Goal: Task Accomplishment & Management: Manage account settings

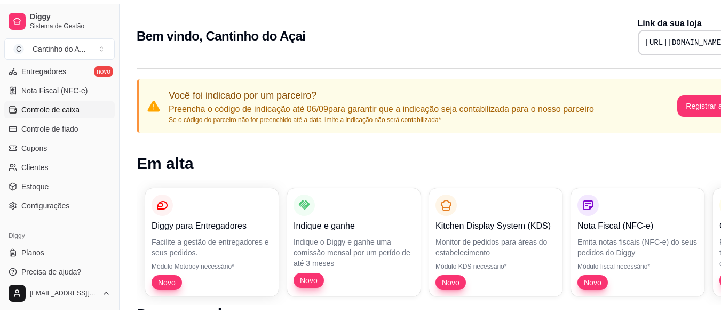
scroll to position [454, 0]
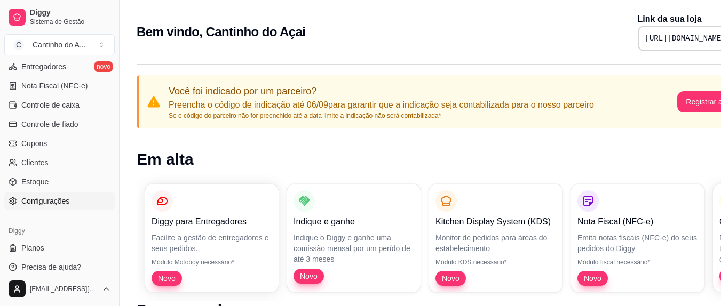
click at [59, 203] on span "Configurações" at bounding box center [45, 201] width 48 height 11
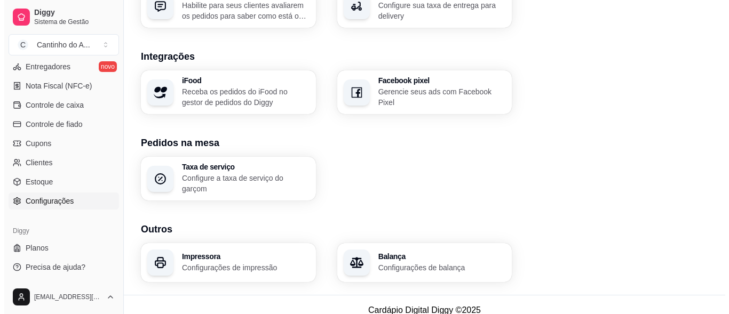
scroll to position [433, 0]
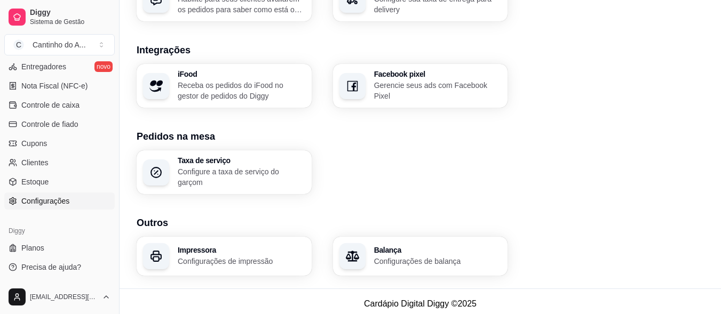
click at [180, 247] on h3 "Impressora" at bounding box center [242, 250] width 128 height 7
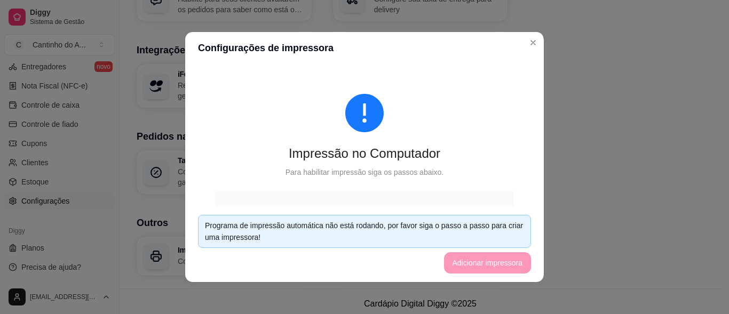
click at [469, 260] on footer "Programa de impressão automática não está rodando, por favor siga o passo a pas…" at bounding box center [364, 245] width 359 height 76
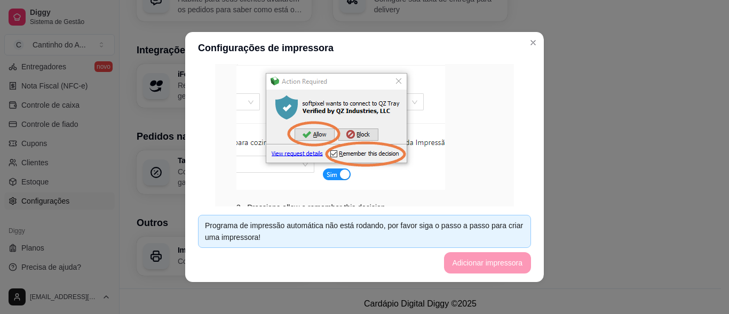
scroll to position [2, 0]
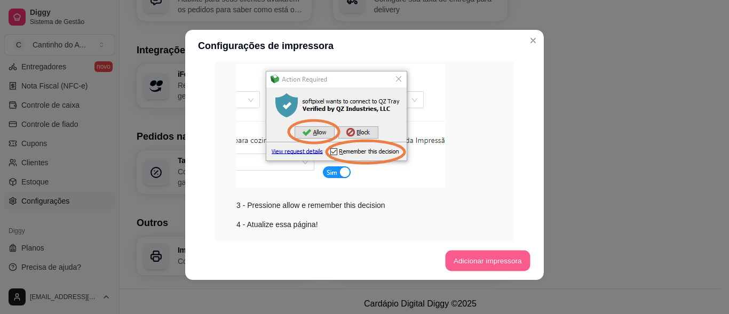
click at [476, 256] on button "Adicionar impressora" at bounding box center [487, 261] width 85 height 21
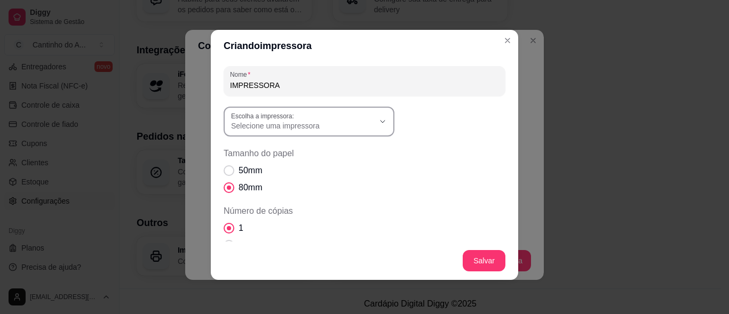
click at [378, 125] on icon "button" at bounding box center [382, 121] width 9 height 9
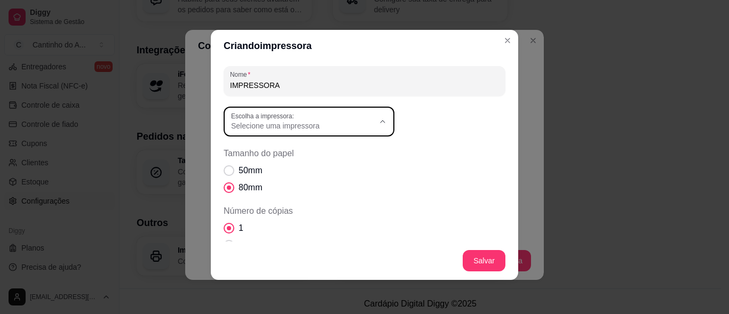
click at [276, 202] on span "POS-58 11.3.0.1" at bounding box center [299, 203] width 137 height 10
type input "POS-58 11.3.0.1"
select select "POS-58 11.3.0.1"
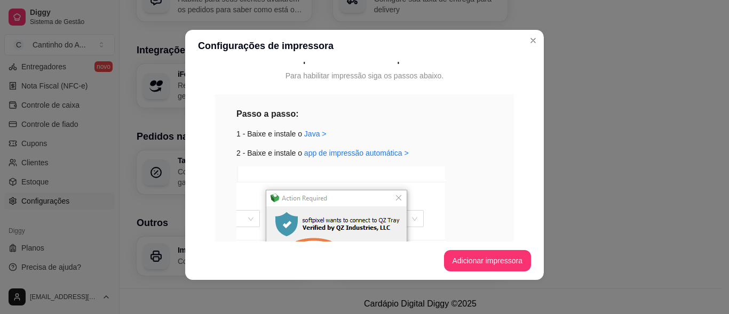
scroll to position [218, 0]
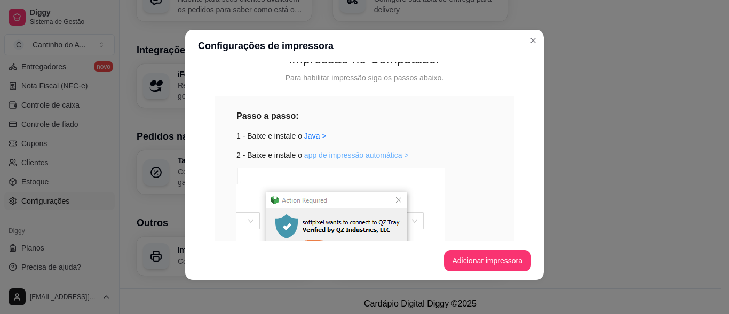
click at [356, 154] on link "app de impressão automática >" at bounding box center [356, 155] width 105 height 9
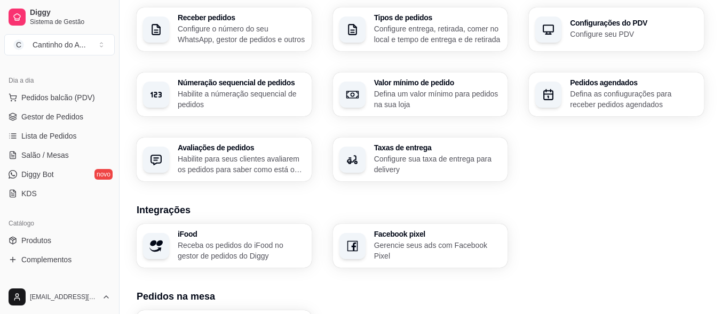
scroll to position [80, 0]
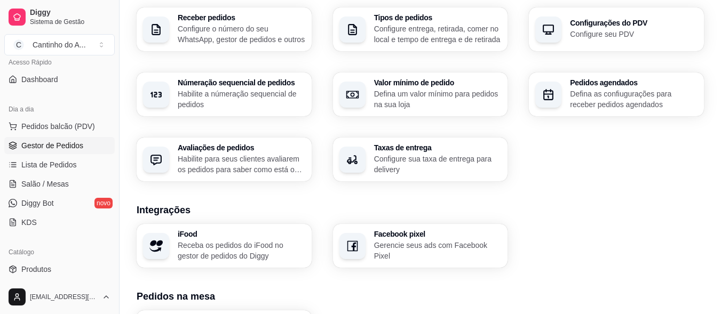
click at [66, 146] on span "Gestor de Pedidos" at bounding box center [52, 145] width 62 height 11
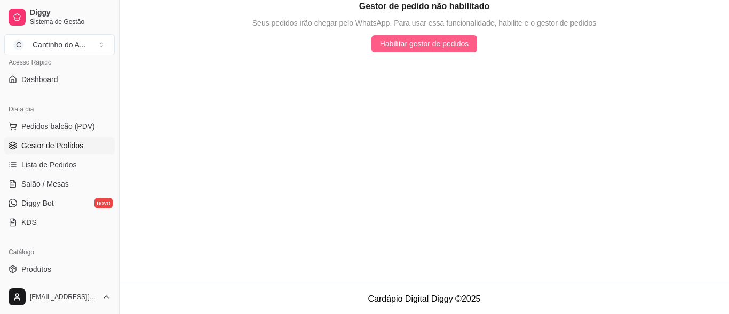
click at [414, 41] on span "Habilitar gestor de pedidos" at bounding box center [424, 44] width 89 height 12
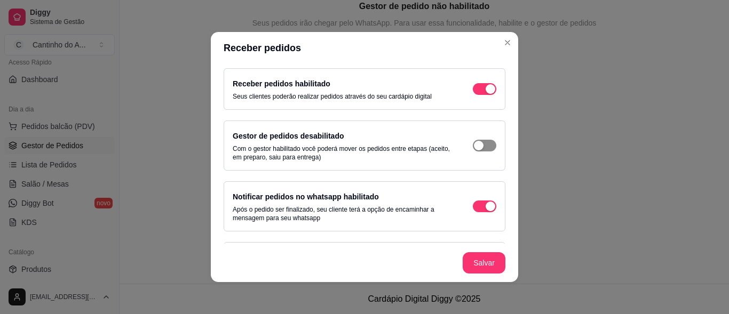
click at [474, 145] on button "button" at bounding box center [484, 146] width 23 height 12
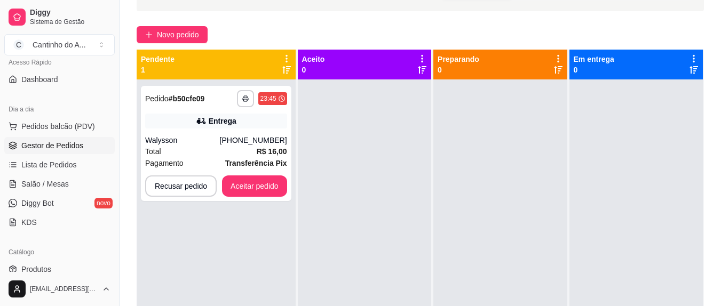
click at [286, 59] on icon at bounding box center [286, 58] width 2 height 7
click at [201, 140] on div "Walysson" at bounding box center [182, 140] width 75 height 11
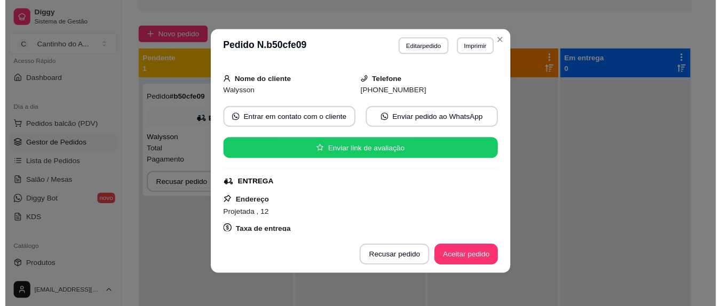
scroll to position [53, 0]
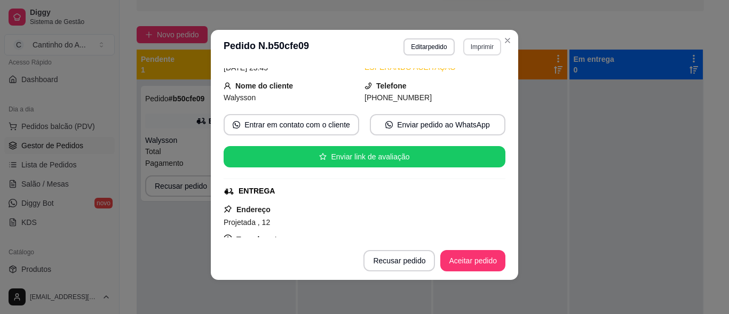
click at [473, 49] on button "Imprimir" at bounding box center [482, 46] width 38 height 17
click at [446, 85] on button "IMPRESSORA" at bounding box center [459, 84] width 75 height 17
click at [469, 50] on button "Imprimir" at bounding box center [482, 46] width 38 height 17
click at [444, 85] on button "IMPRESSORA" at bounding box center [459, 84] width 75 height 17
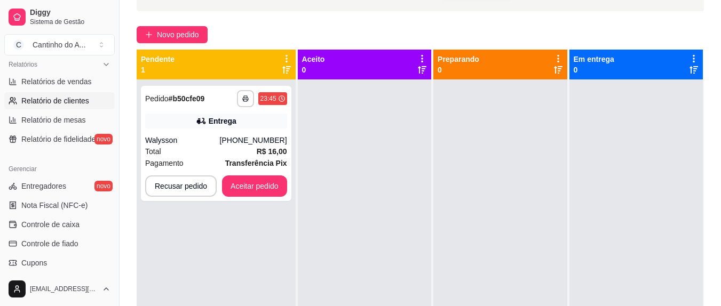
scroll to position [347, 0]
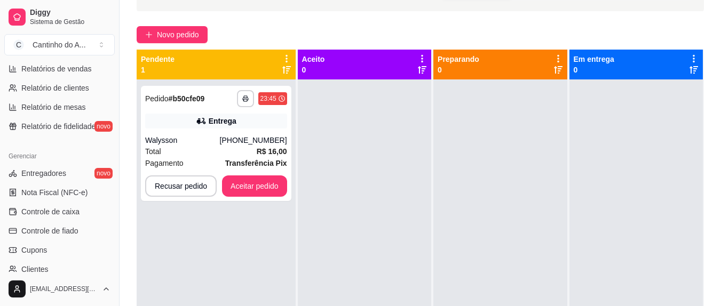
click at [225, 240] on div "**********" at bounding box center [216, 233] width 159 height 306
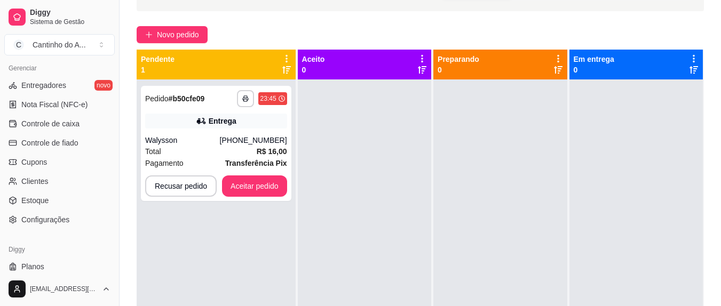
scroll to position [454, 0]
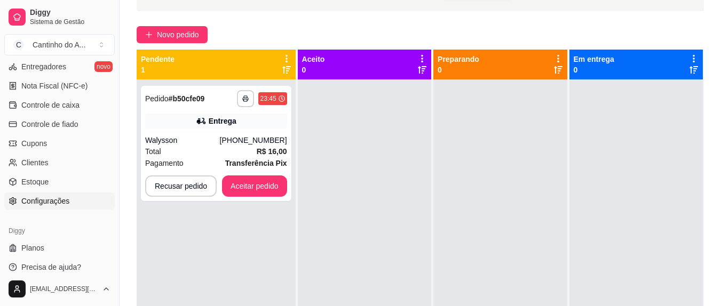
click at [46, 200] on span "Configurações" at bounding box center [45, 201] width 48 height 11
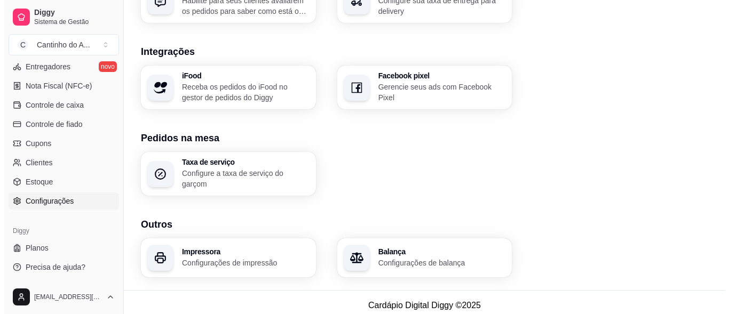
scroll to position [433, 0]
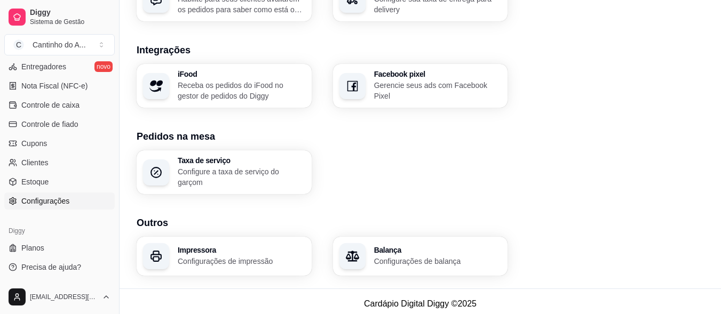
click at [252, 260] on p "Configurações de impressão" at bounding box center [242, 261] width 128 height 11
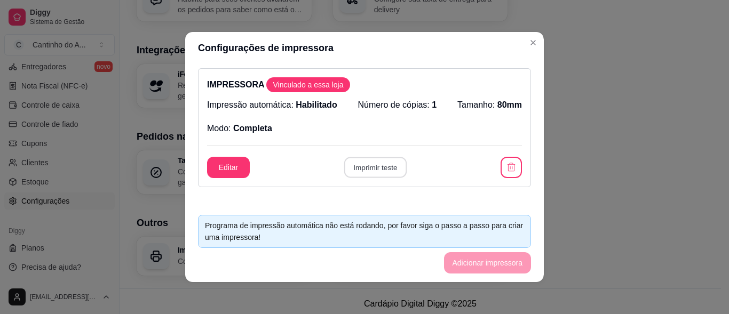
click at [373, 164] on button "Imprimir teste" at bounding box center [375, 167] width 62 height 21
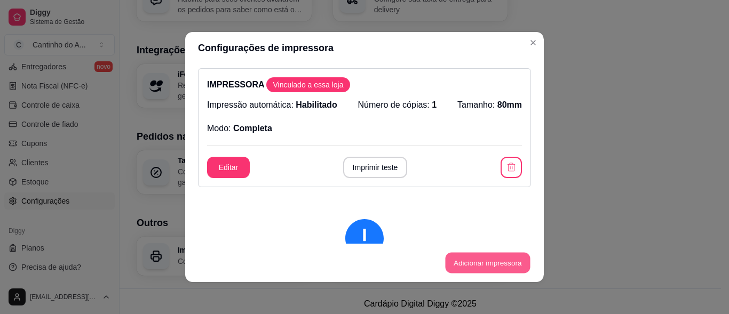
click at [473, 257] on button "Adicionar impressora" at bounding box center [487, 263] width 85 height 21
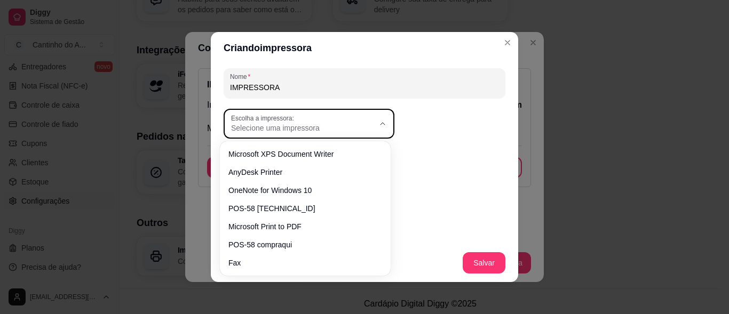
click at [372, 124] on button "Escolha a impressora: Selecione uma impressora" at bounding box center [309, 124] width 171 height 30
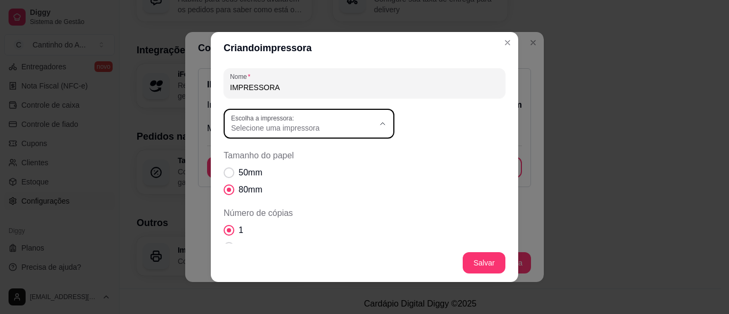
click at [277, 245] on span "POS-58 compraqui" at bounding box center [299, 241] width 137 height 10
type input "POS-58 compraqui"
select select "POS-58 compraqui"
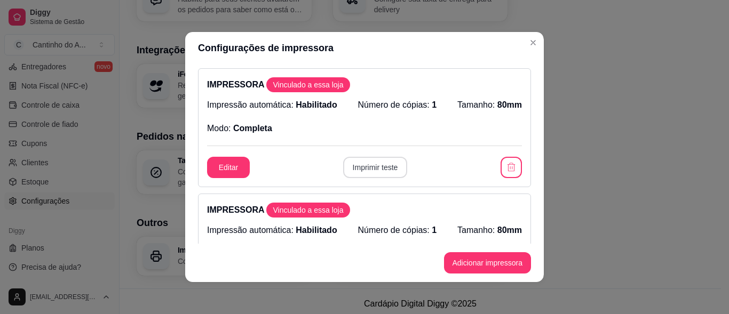
click at [380, 169] on button "Imprimir teste" at bounding box center [375, 167] width 65 height 21
click at [507, 163] on icon "button" at bounding box center [510, 167] width 7 height 8
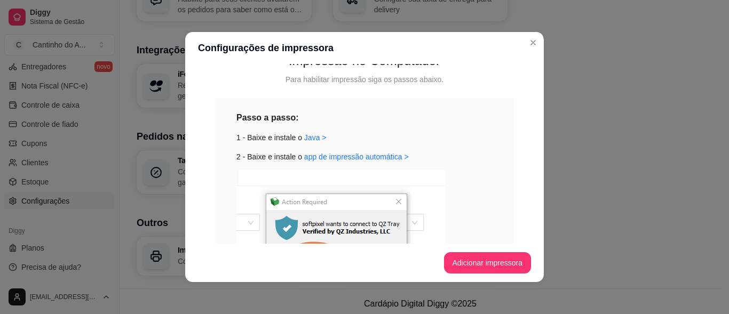
scroll to position [218, 0]
click at [495, 255] on button "Adicionar impressora" at bounding box center [487, 263] width 85 height 21
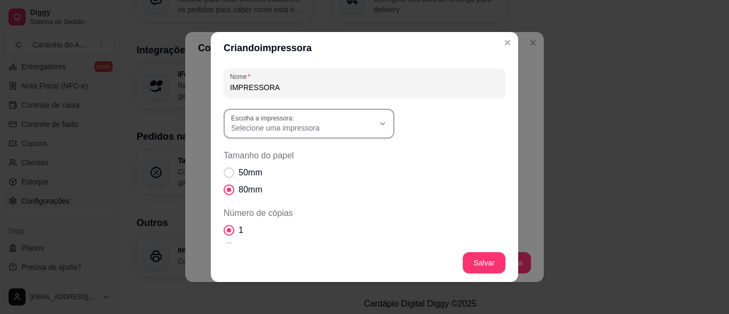
click at [378, 123] on icon "button" at bounding box center [382, 124] width 9 height 9
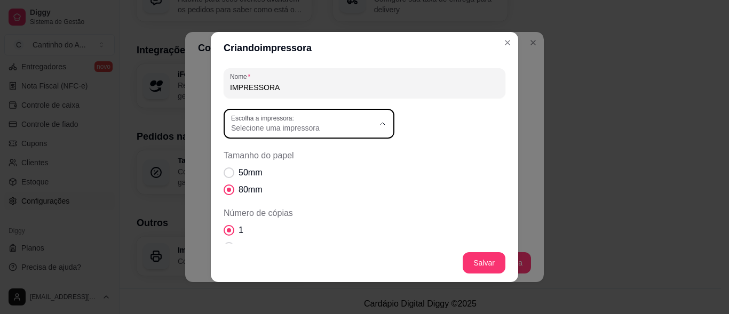
click at [266, 246] on span "POS-58 compraqui" at bounding box center [299, 241] width 137 height 10
type input "POS-58 compraqui"
select select "POS-58 compraqui"
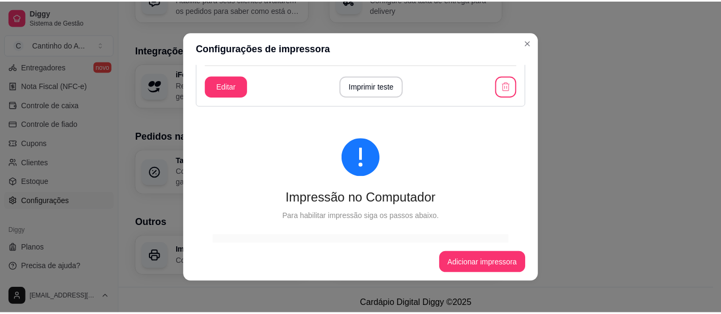
scroll to position [130, 0]
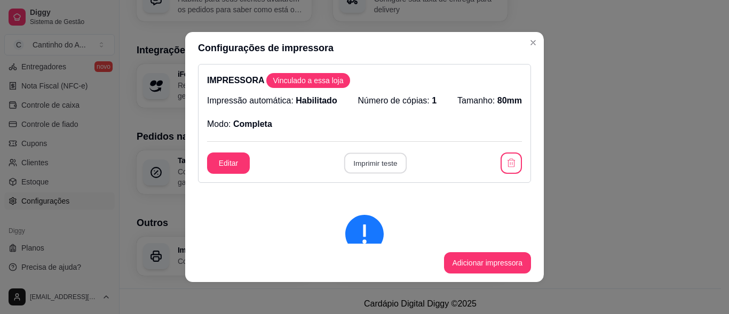
click at [367, 163] on button "Imprimir teste" at bounding box center [375, 163] width 62 height 21
click at [362, 160] on button "Imprimir teste" at bounding box center [375, 163] width 65 height 21
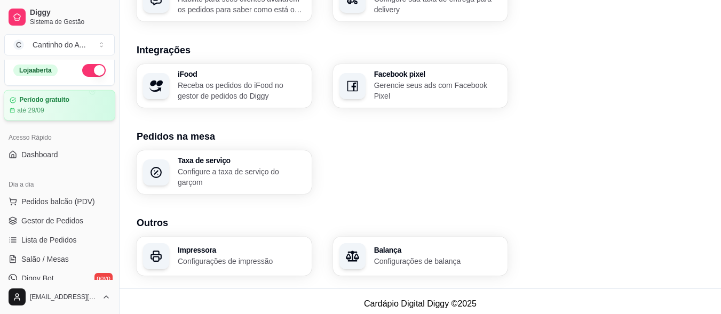
scroll to position [0, 0]
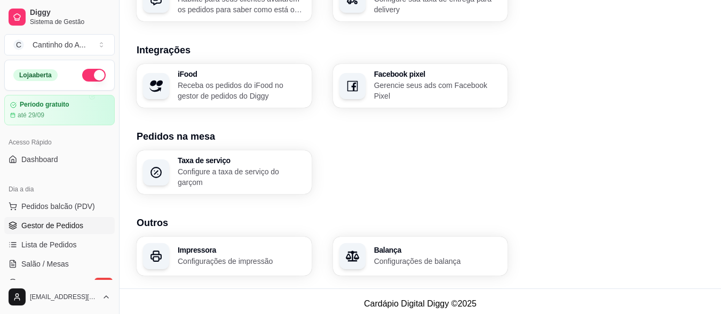
click at [65, 223] on span "Gestor de Pedidos" at bounding box center [52, 225] width 62 height 11
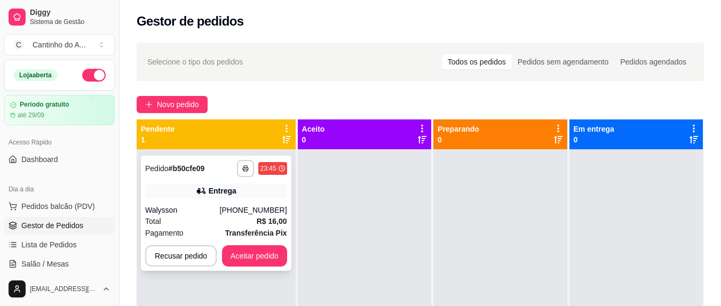
click at [205, 208] on div "Walysson" at bounding box center [182, 210] width 75 height 11
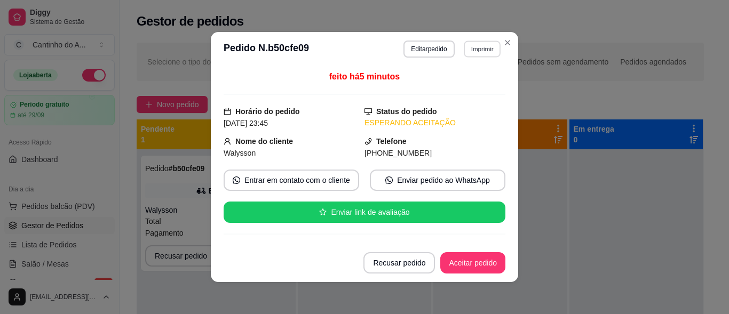
click at [471, 45] on button "Imprimir" at bounding box center [482, 49] width 37 height 17
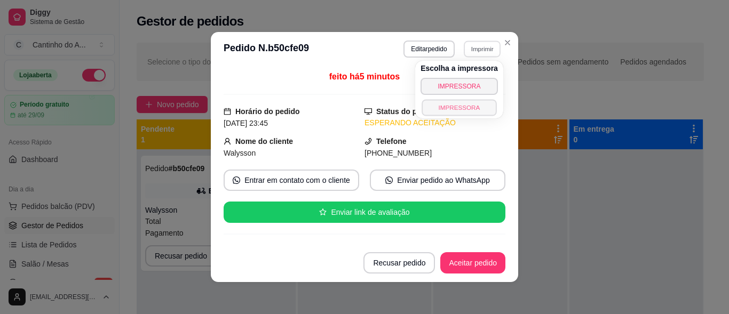
click at [457, 107] on button "IMPRESSORA" at bounding box center [459, 107] width 75 height 17
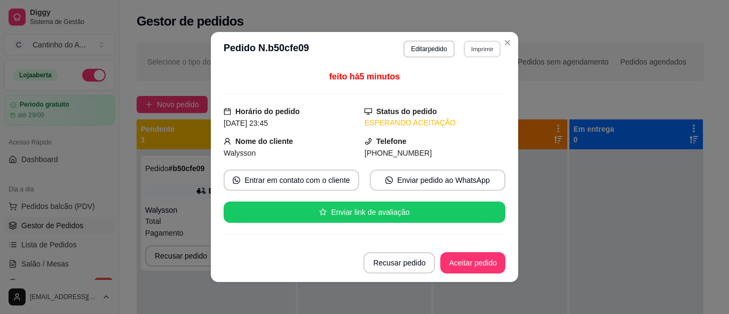
click at [483, 48] on button "Imprimir" at bounding box center [482, 49] width 37 height 17
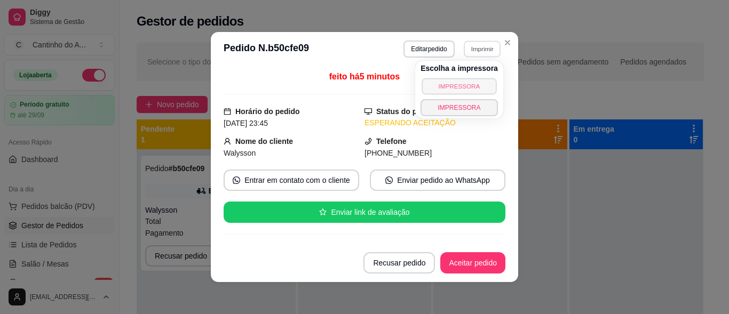
click at [465, 86] on button "IMPRESSORA" at bounding box center [459, 86] width 75 height 17
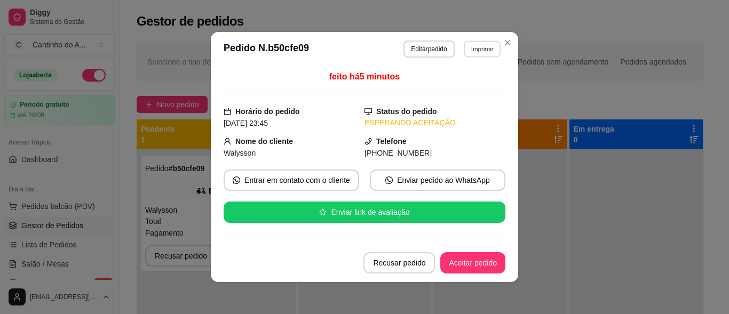
click at [476, 47] on button "Imprimir" at bounding box center [482, 49] width 37 height 17
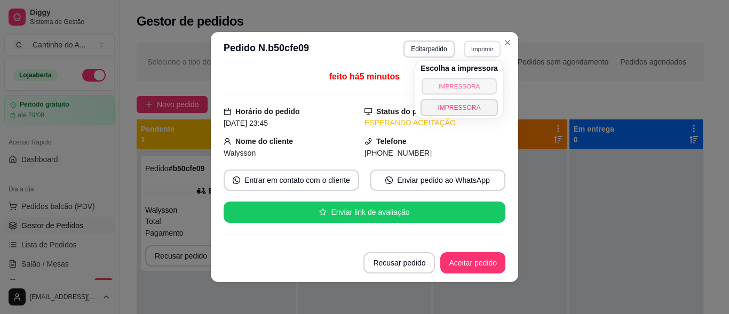
click at [456, 86] on button "IMPRESSORA" at bounding box center [459, 86] width 75 height 17
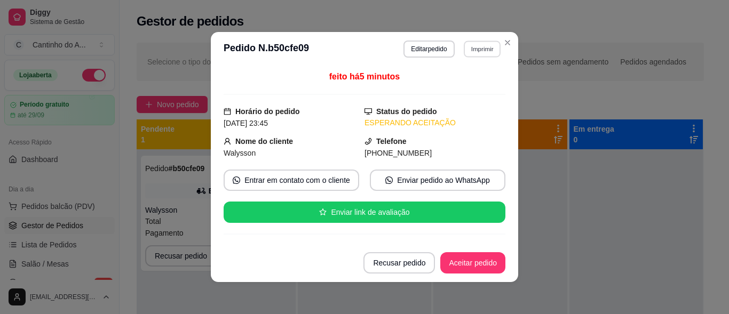
click at [489, 53] on button "Imprimir" at bounding box center [482, 49] width 37 height 17
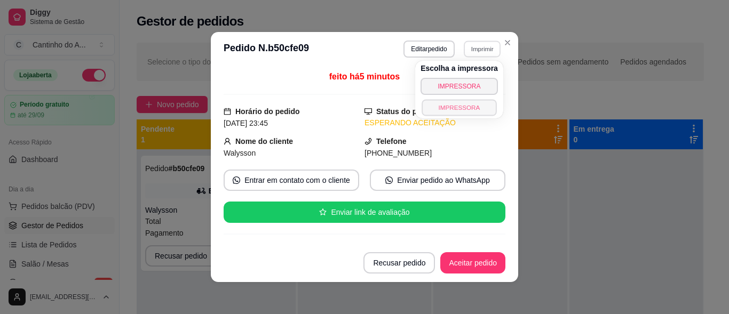
click at [438, 112] on button "IMPRESSORA" at bounding box center [459, 107] width 75 height 17
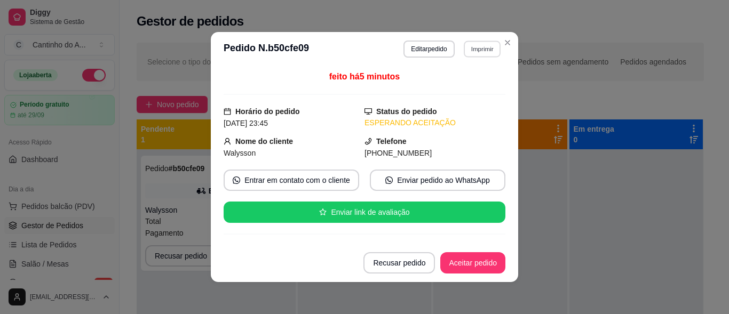
click at [472, 50] on button "Imprimir" at bounding box center [482, 49] width 37 height 17
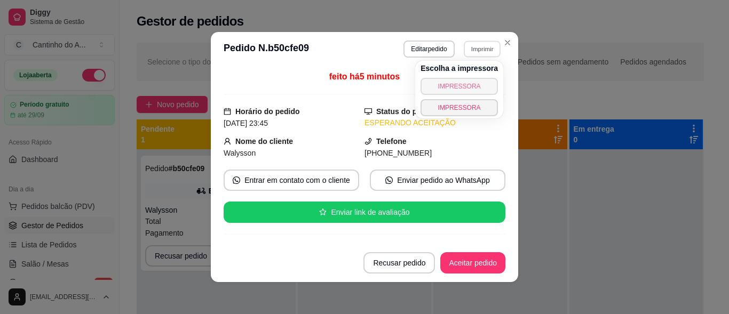
click at [462, 82] on button "IMPRESSORA" at bounding box center [458, 86] width 77 height 17
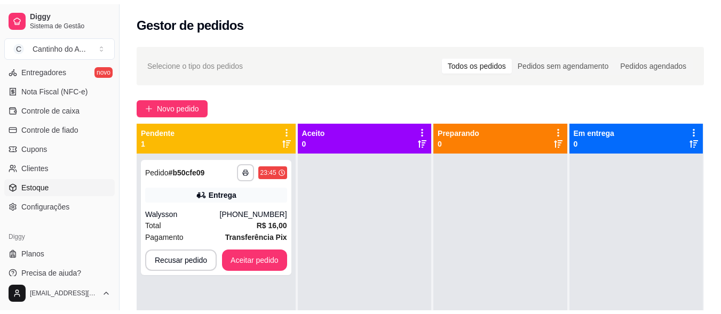
scroll to position [454, 0]
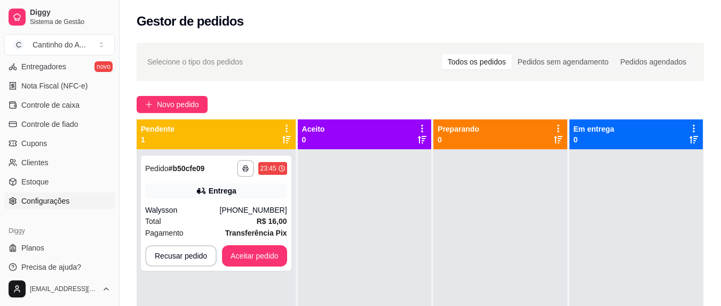
click at [57, 196] on span "Configurações" at bounding box center [45, 201] width 48 height 11
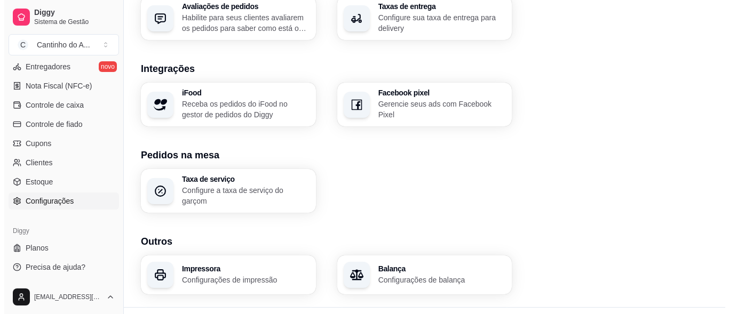
scroll to position [433, 0]
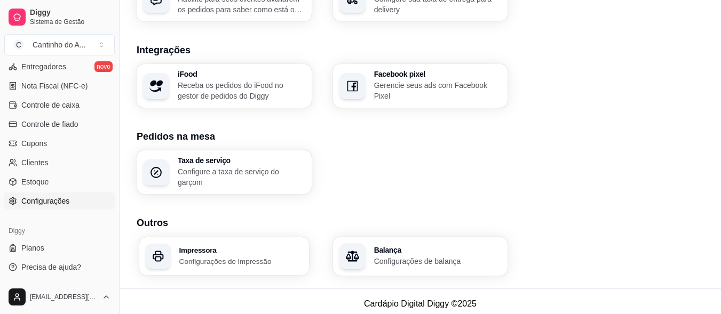
click at [205, 247] on h3 "Impressora" at bounding box center [240, 250] width 123 height 7
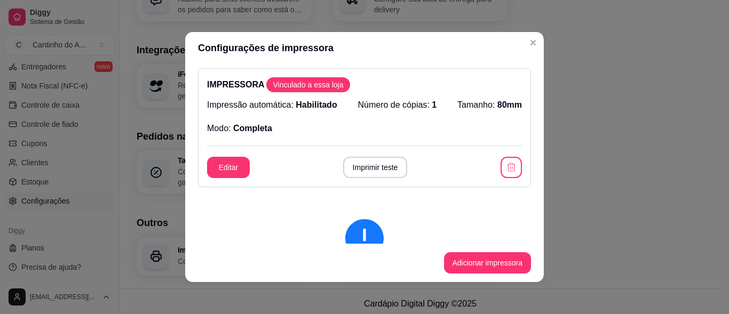
scroll to position [107, 0]
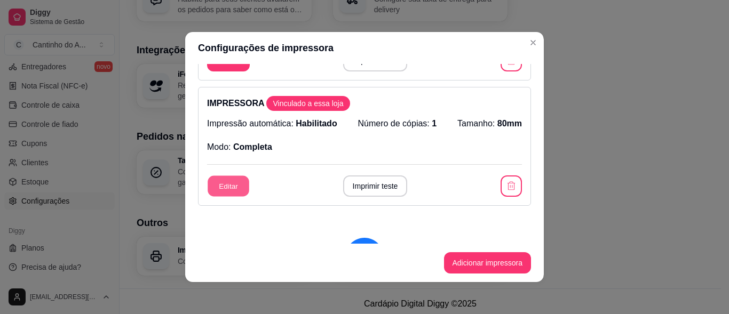
click at [228, 184] on button "Editar" at bounding box center [229, 186] width 42 height 21
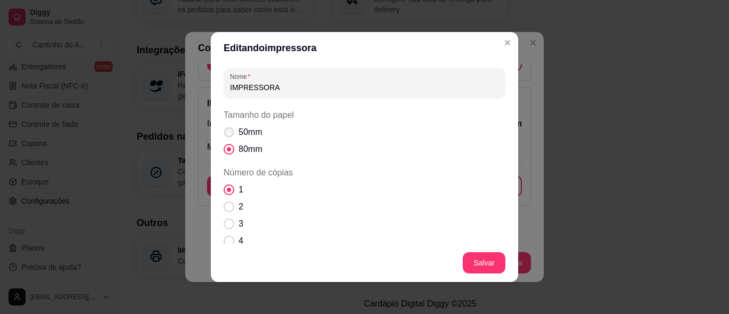
click at [225, 133] on span "Tamanho do papel" at bounding box center [229, 133] width 10 height 10
click at [225, 134] on input "50mm" at bounding box center [226, 137] width 7 height 7
radio input "true"
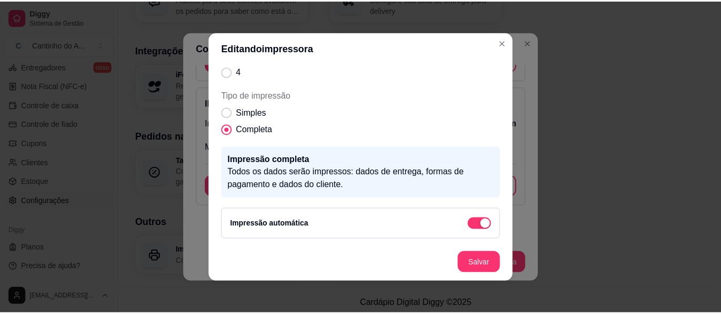
scroll to position [2, 0]
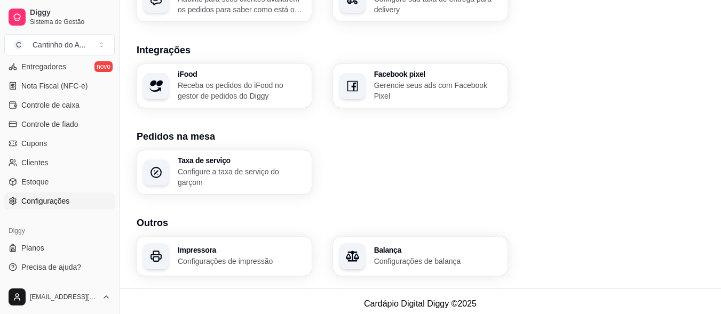
click at [207, 247] on h3 "Impressora" at bounding box center [242, 250] width 128 height 7
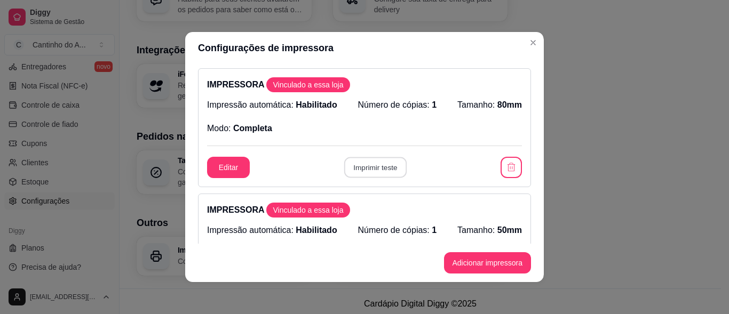
click at [367, 168] on button "Imprimir teste" at bounding box center [375, 167] width 62 height 21
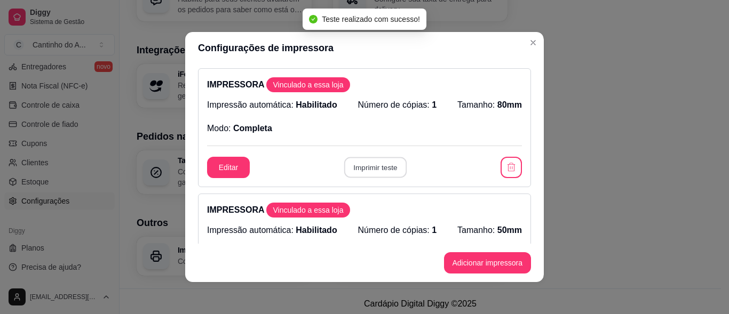
click at [367, 168] on button "Imprimir teste" at bounding box center [375, 167] width 62 height 21
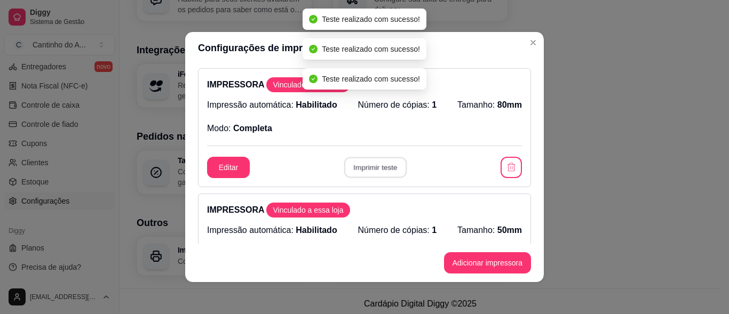
click at [367, 168] on button "Imprimir teste" at bounding box center [375, 167] width 62 height 21
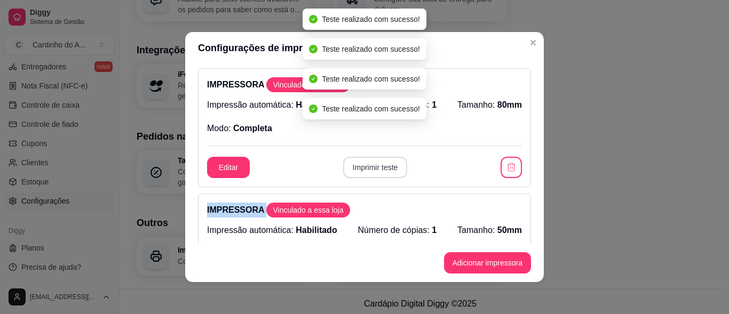
click at [367, 168] on div "Editar Imprimir teste" at bounding box center [364, 167] width 315 height 21
click at [367, 168] on button "Imprimir teste" at bounding box center [375, 167] width 65 height 21
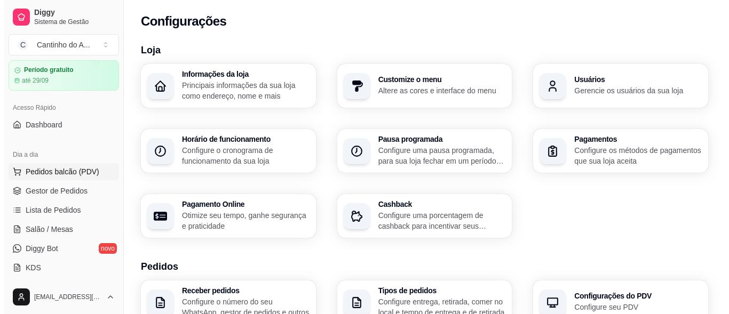
scroll to position [53, 0]
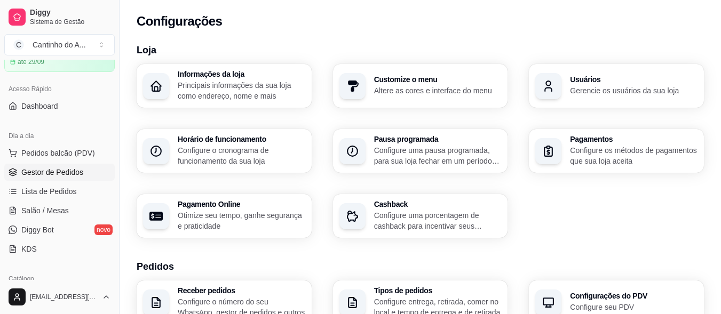
click at [68, 168] on span "Gestor de Pedidos" at bounding box center [52, 172] width 62 height 11
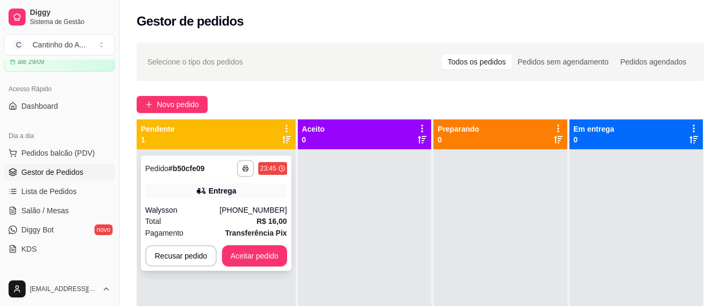
click at [252, 181] on div "**********" at bounding box center [216, 213] width 150 height 115
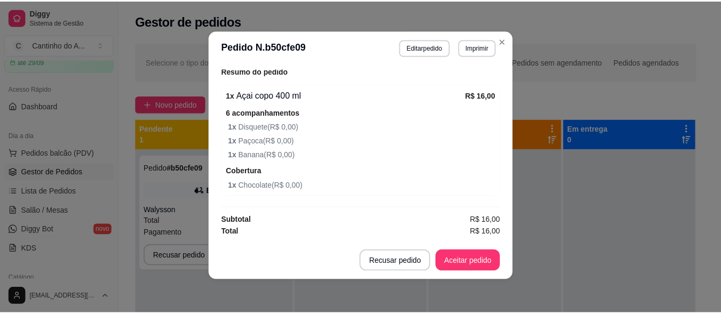
scroll to position [2, 0]
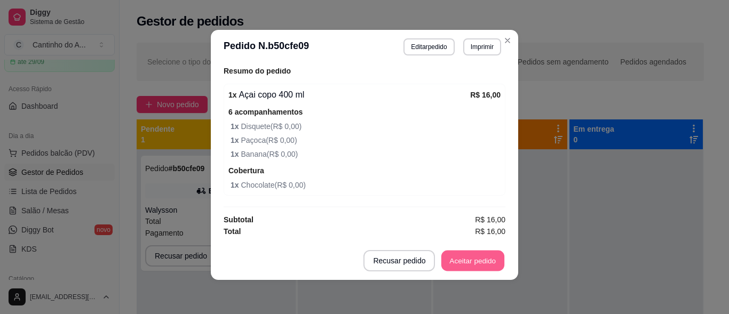
click at [473, 258] on button "Aceitar pedido" at bounding box center [472, 261] width 63 height 21
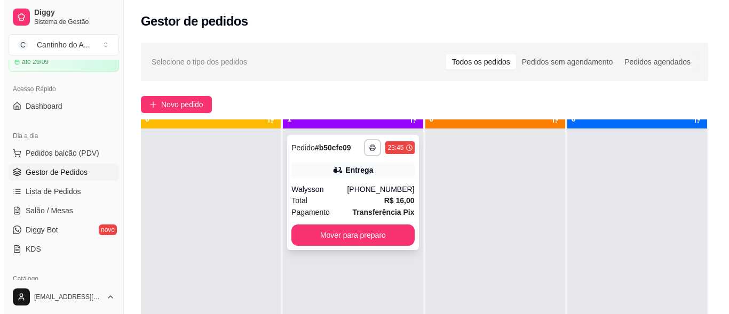
scroll to position [30, 0]
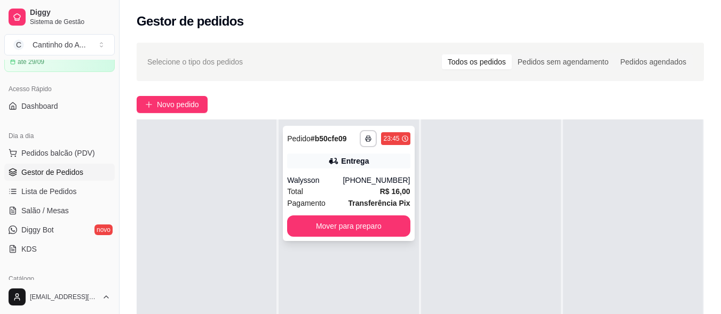
click at [323, 191] on div "Total R$ 16,00" at bounding box center [348, 192] width 123 height 12
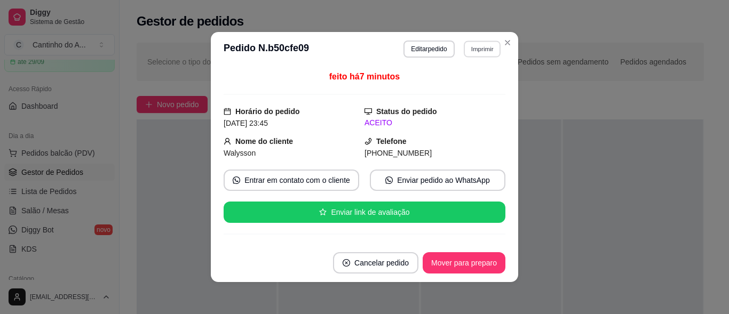
click at [478, 51] on button "Imprimir" at bounding box center [482, 49] width 37 height 17
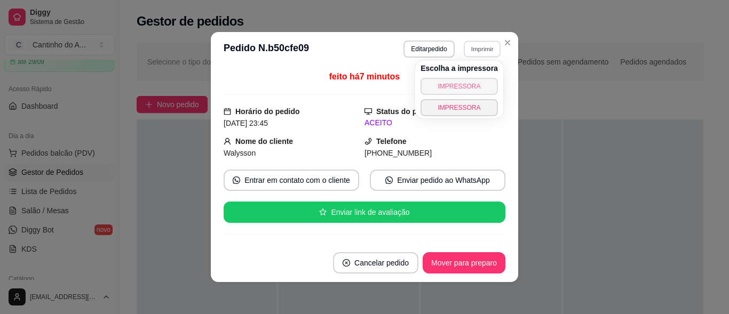
click at [447, 89] on button "IMPRESSORA" at bounding box center [458, 86] width 77 height 17
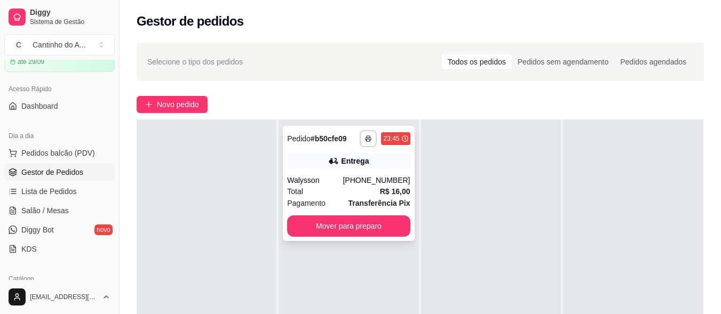
click at [343, 185] on div "Walysson" at bounding box center [314, 180] width 55 height 11
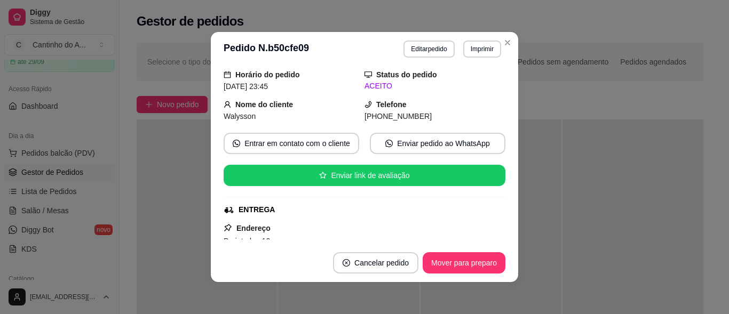
scroll to position [53, 0]
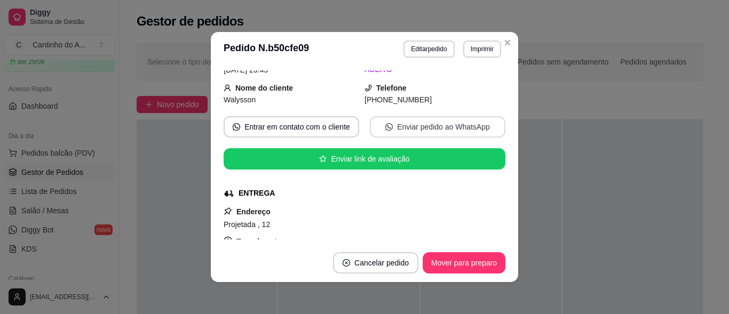
click at [412, 123] on button "Enviar pedido ao WhatsApp" at bounding box center [438, 126] width 136 height 21
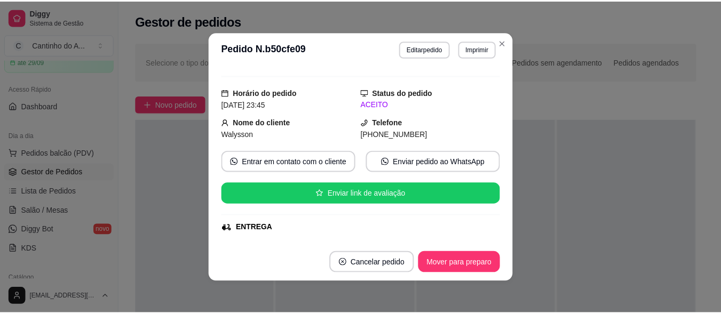
scroll to position [0, 0]
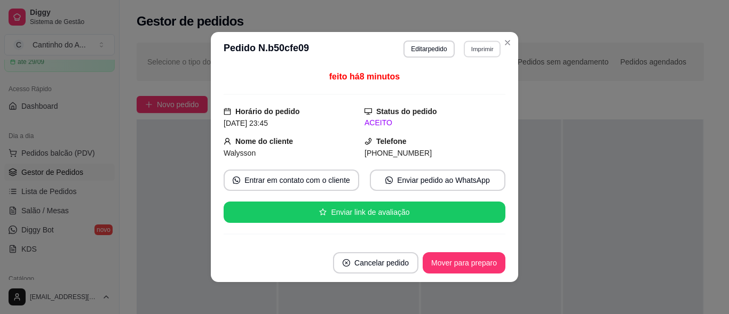
click at [472, 50] on button "Imprimir" at bounding box center [482, 49] width 37 height 17
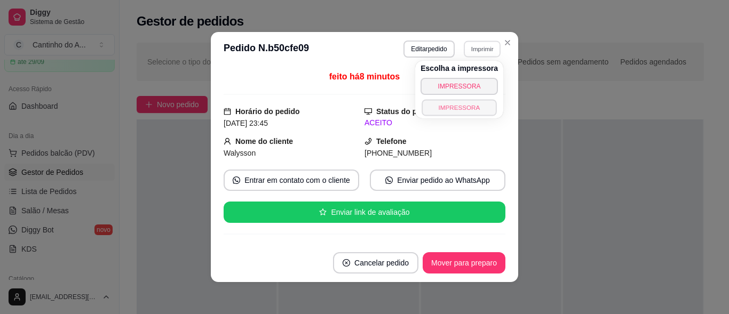
click at [456, 100] on button "IMPRESSORA" at bounding box center [459, 107] width 75 height 17
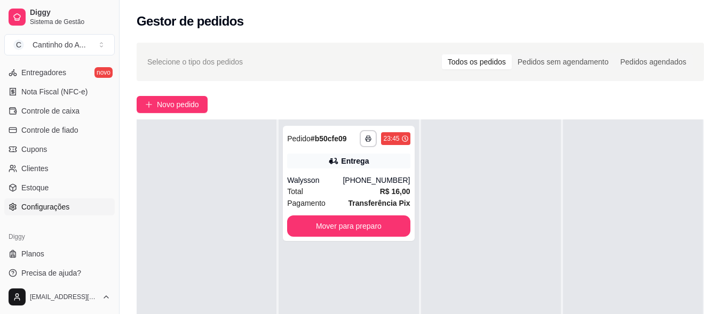
scroll to position [454, 0]
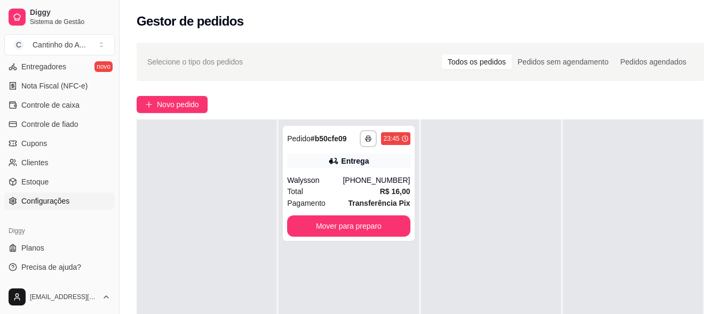
click at [52, 205] on span "Configurações" at bounding box center [45, 201] width 48 height 11
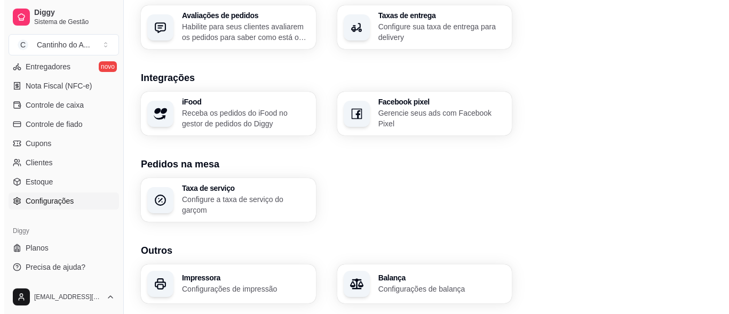
scroll to position [433, 0]
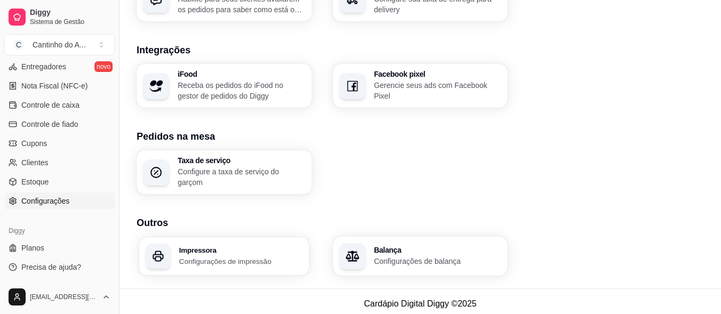
click at [226, 247] on h3 "Impressora" at bounding box center [240, 250] width 123 height 7
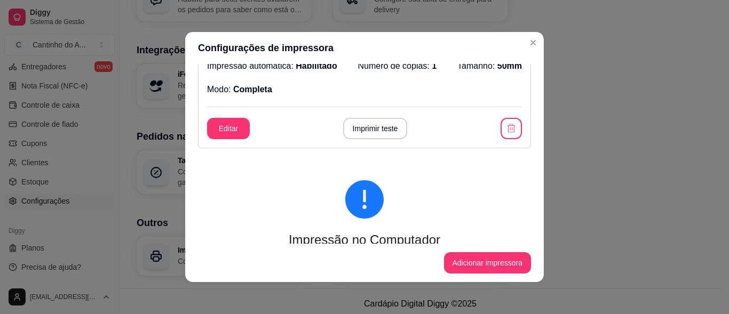
scroll to position [160, 0]
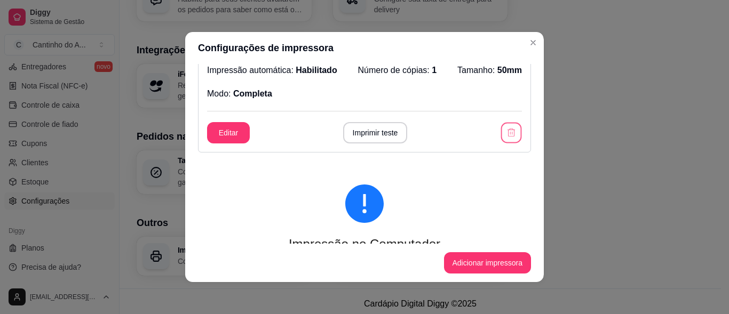
click at [506, 131] on icon "button" at bounding box center [511, 133] width 10 height 10
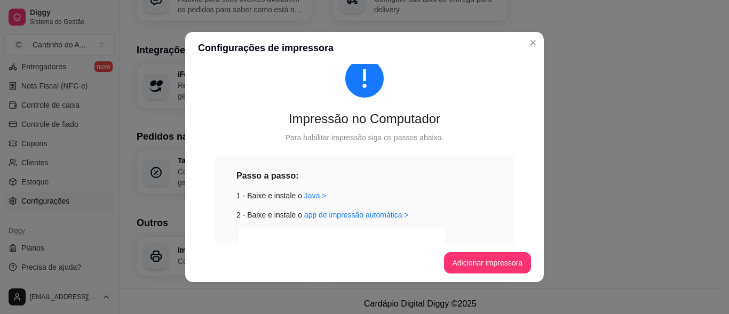
scroll to position [35, 0]
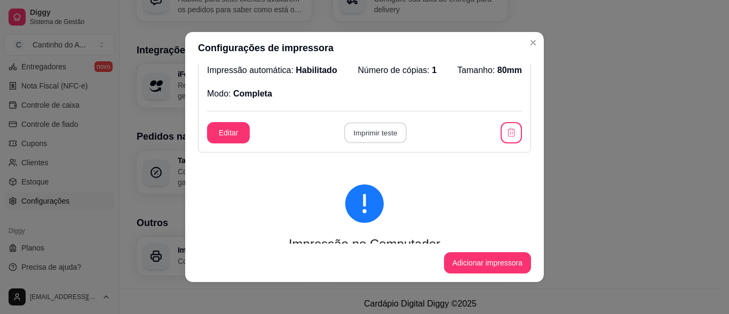
click at [377, 128] on button "Imprimir teste" at bounding box center [375, 133] width 62 height 21
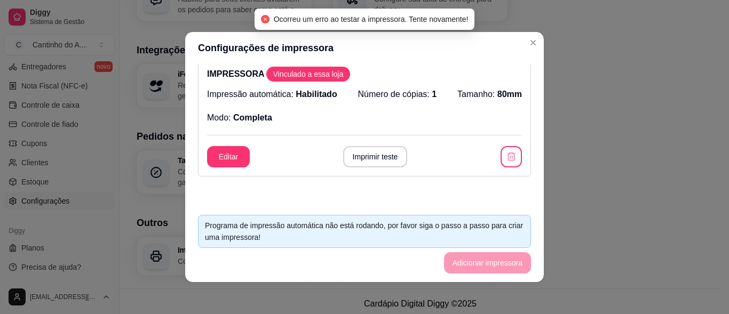
scroll to position [0, 0]
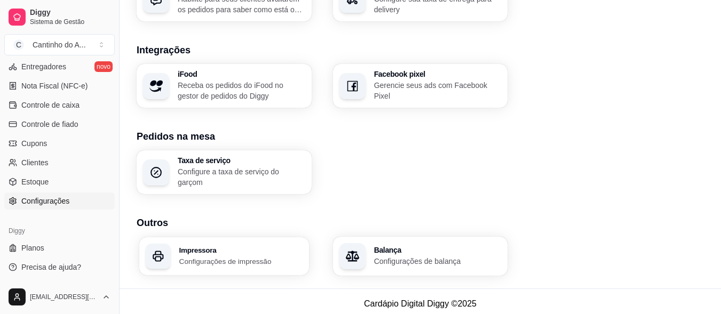
click at [248, 247] on h3 "Impressora" at bounding box center [240, 250] width 123 height 7
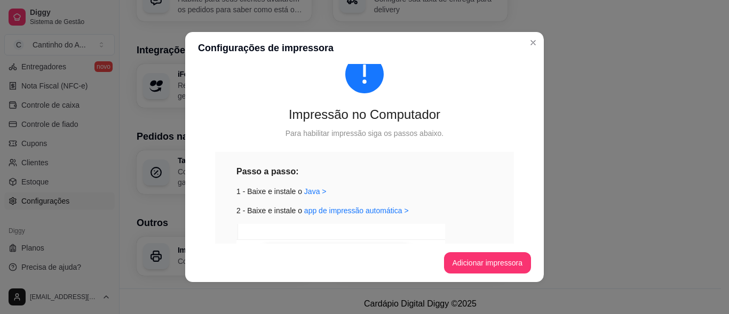
scroll to position [378, 0]
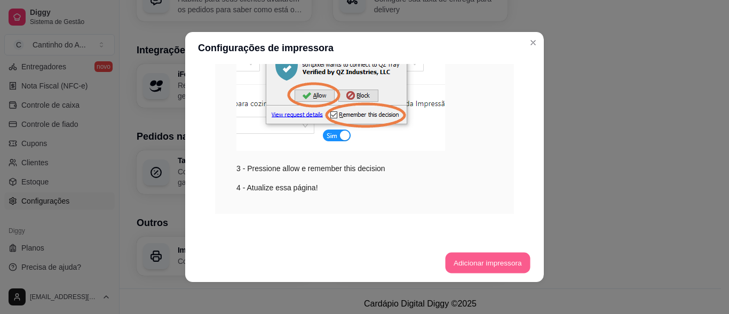
click at [465, 266] on button "Adicionar impressora" at bounding box center [487, 263] width 85 height 21
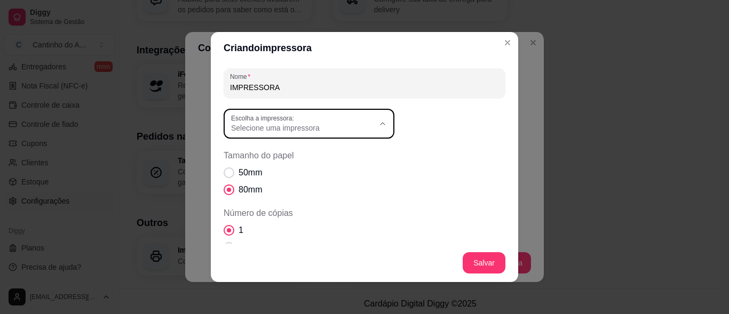
click at [383, 123] on button "Escolha a impressora: Selecione uma impressora" at bounding box center [309, 124] width 171 height 30
click at [285, 244] on span "POS-58 compraqui" at bounding box center [299, 241] width 137 height 10
type input "POS-58 compraqui"
select select "POS-58 compraqui"
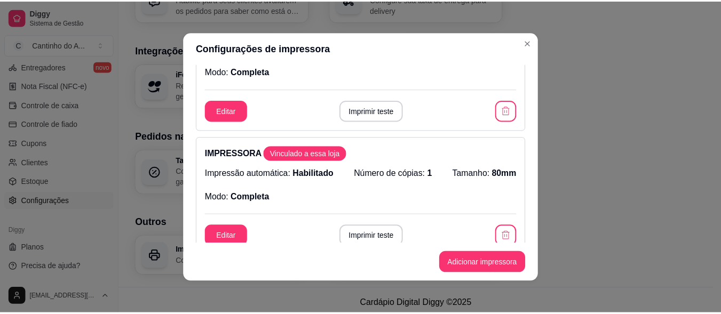
scroll to position [23, 0]
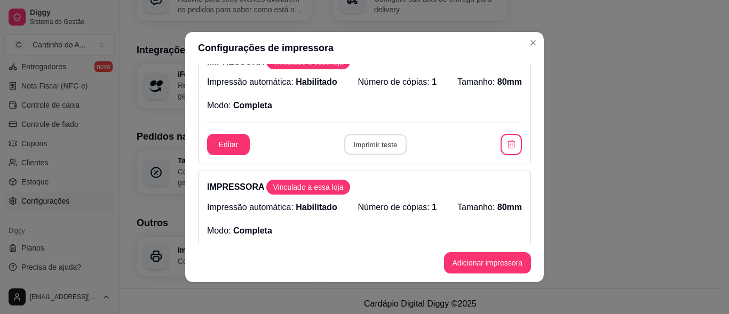
click at [381, 142] on button "Imprimir teste" at bounding box center [375, 144] width 62 height 21
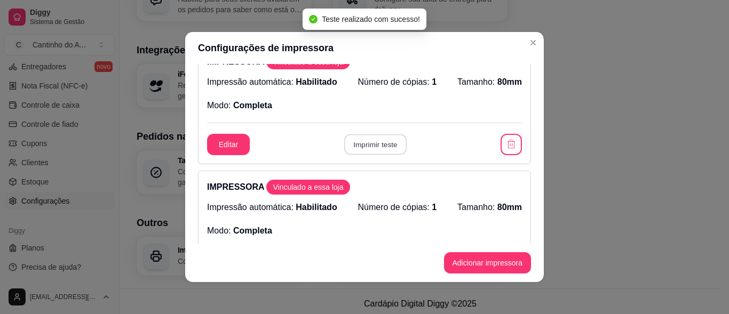
click at [382, 140] on button "Imprimir teste" at bounding box center [375, 144] width 62 height 21
click at [382, 140] on button "Imprimir teste" at bounding box center [375, 144] width 65 height 21
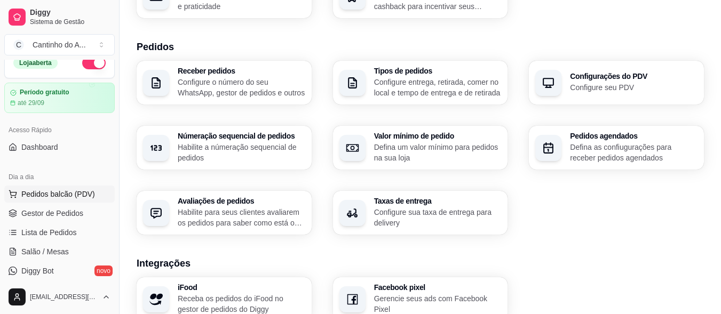
scroll to position [0, 0]
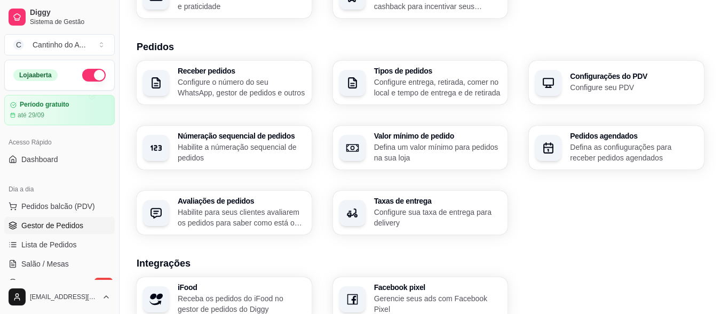
click at [67, 228] on span "Gestor de Pedidos" at bounding box center [52, 225] width 62 height 11
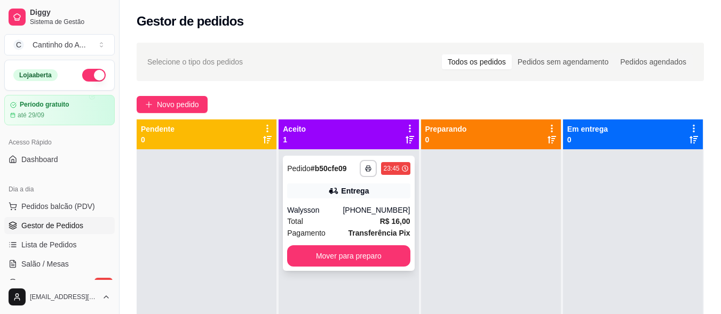
click at [379, 184] on div "Entrega" at bounding box center [348, 191] width 123 height 15
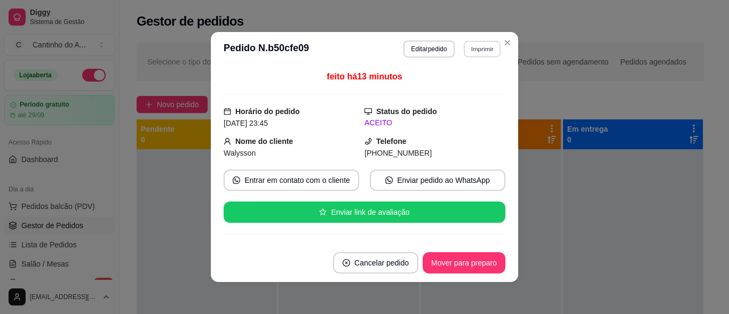
click at [470, 50] on button "Imprimir" at bounding box center [482, 49] width 37 height 17
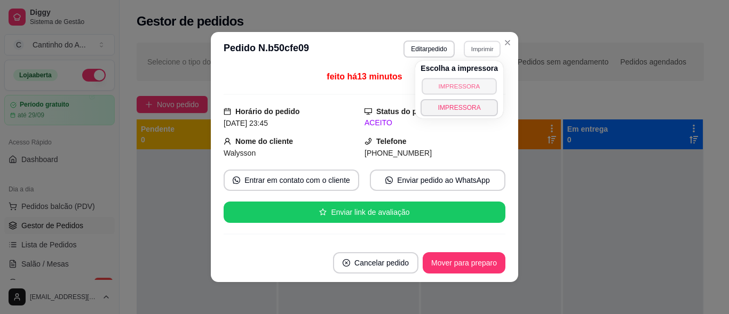
click at [440, 90] on button "IMPRESSORA" at bounding box center [459, 86] width 75 height 17
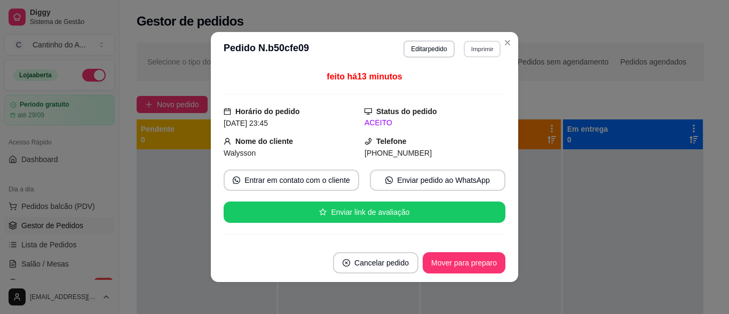
click at [474, 49] on button "Imprimir" at bounding box center [482, 49] width 37 height 17
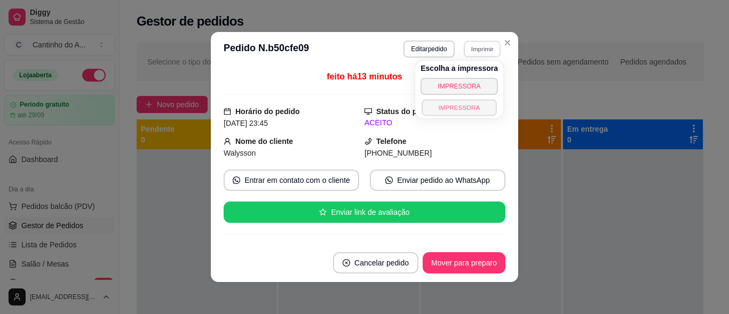
click at [449, 104] on button "IMPRESSORA" at bounding box center [459, 107] width 75 height 17
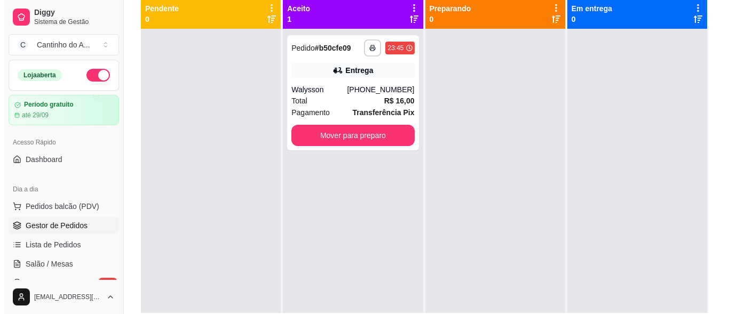
scroll to position [53, 0]
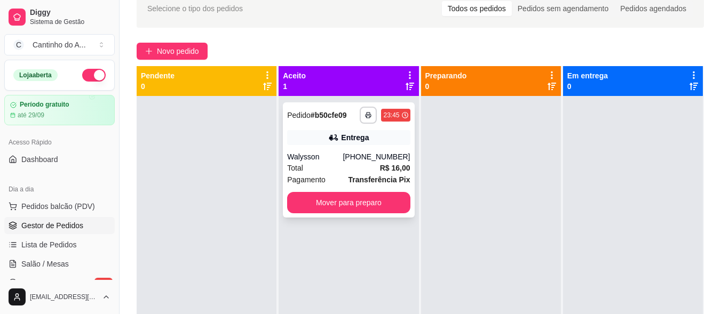
click at [332, 168] on div "Total R$ 16,00" at bounding box center [348, 168] width 123 height 12
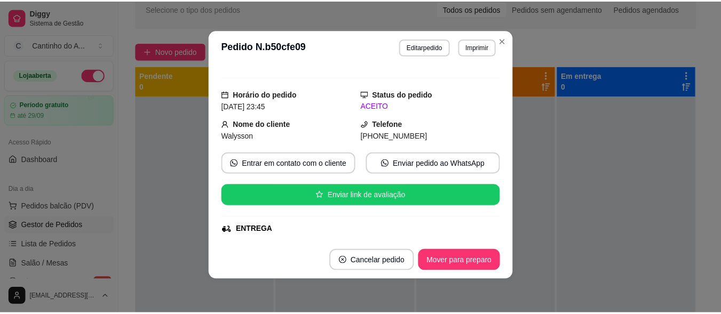
scroll to position [0, 0]
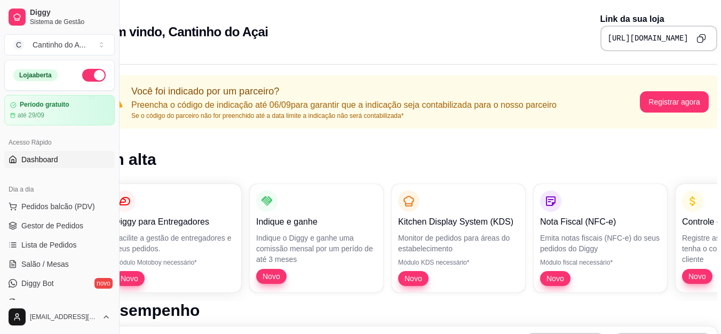
scroll to position [0, 48]
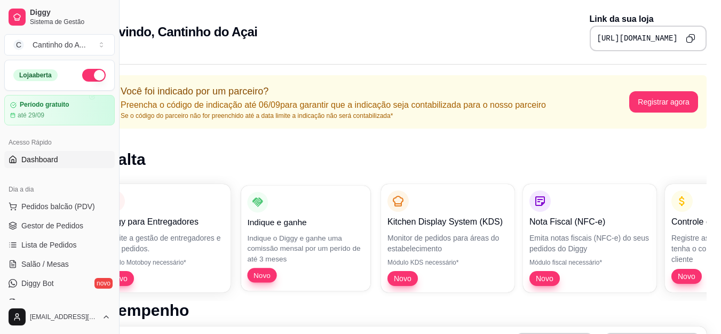
click at [279, 235] on p "Indique o Diggy e ganhe uma comissão mensal por um perído de até 3 meses" at bounding box center [305, 248] width 117 height 31
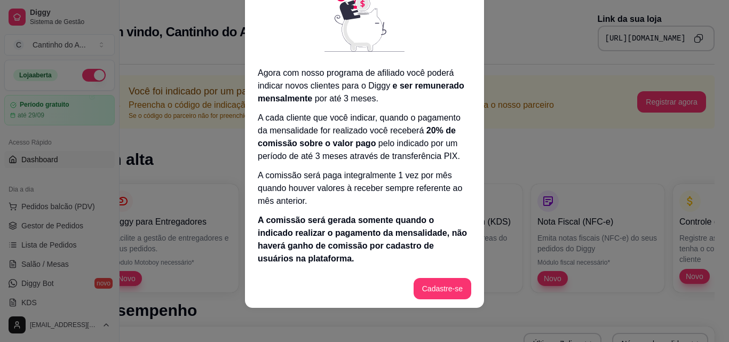
scroll to position [0, 0]
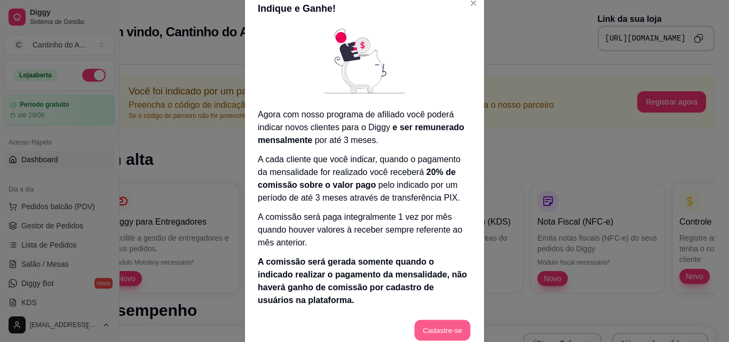
click at [439, 314] on button "Cadastre-se" at bounding box center [442, 330] width 56 height 21
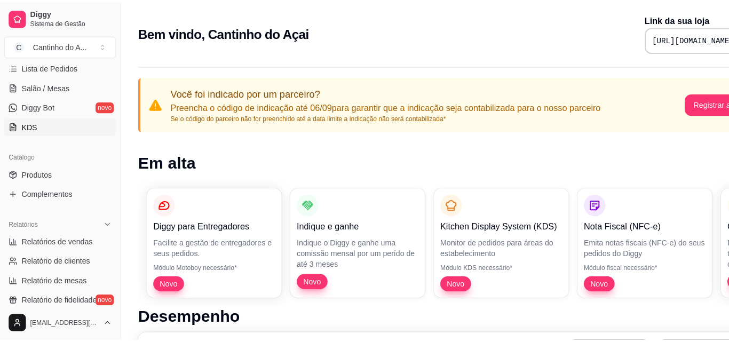
scroll to position [160, 0]
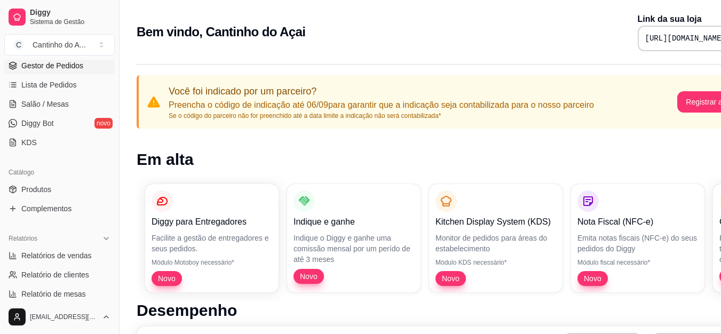
click at [60, 60] on span "Gestor de Pedidos" at bounding box center [52, 65] width 62 height 11
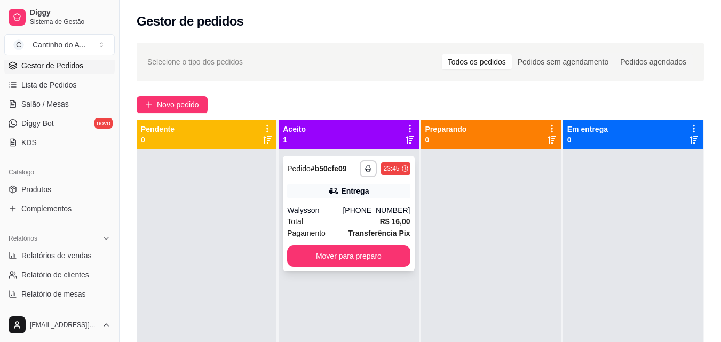
click at [376, 185] on div "Entrega" at bounding box center [348, 191] width 123 height 15
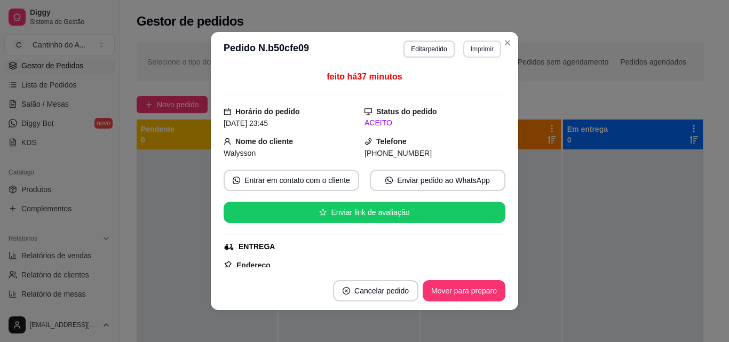
click at [466, 47] on button "Imprimir" at bounding box center [482, 49] width 38 height 17
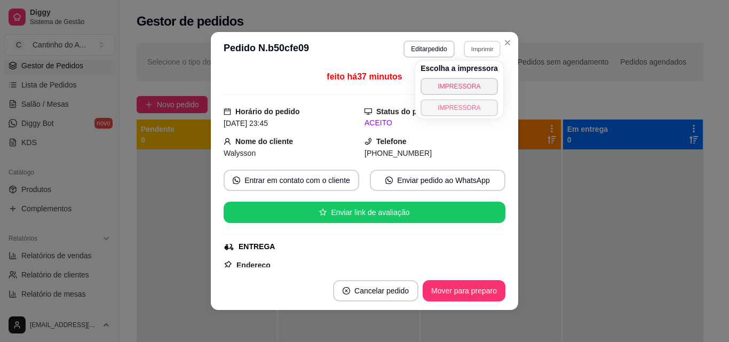
click at [441, 106] on button "IMPRESSORA" at bounding box center [458, 107] width 77 height 17
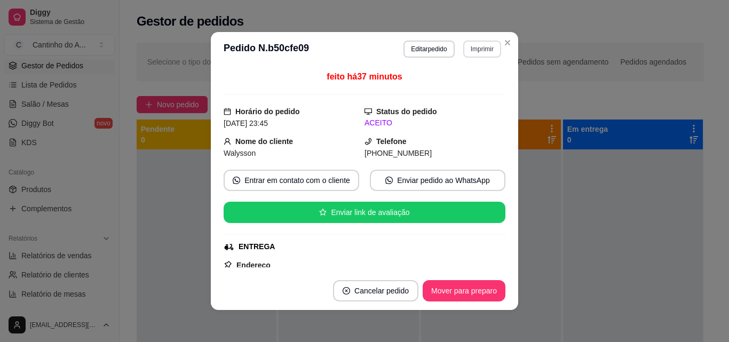
click at [467, 45] on button "Imprimir" at bounding box center [482, 49] width 38 height 17
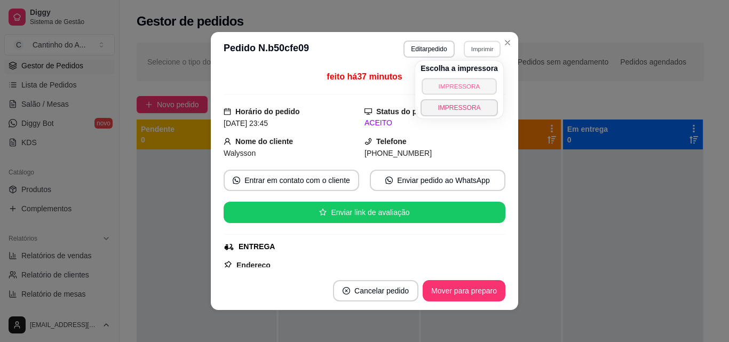
click at [451, 86] on button "IMPRESSORA" at bounding box center [459, 86] width 75 height 17
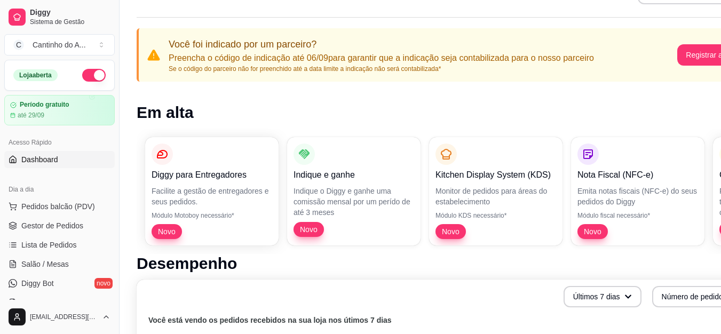
scroll to position [53, 0]
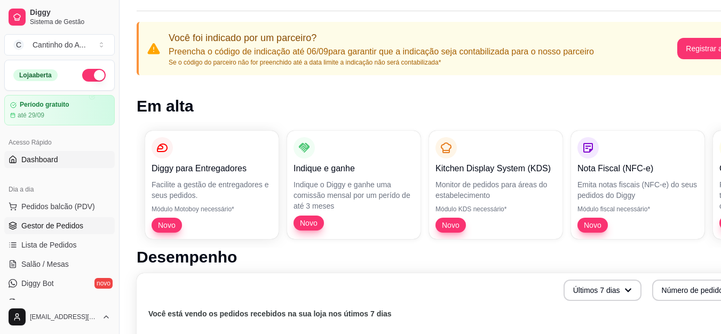
click at [71, 228] on span "Gestor de Pedidos" at bounding box center [52, 225] width 62 height 11
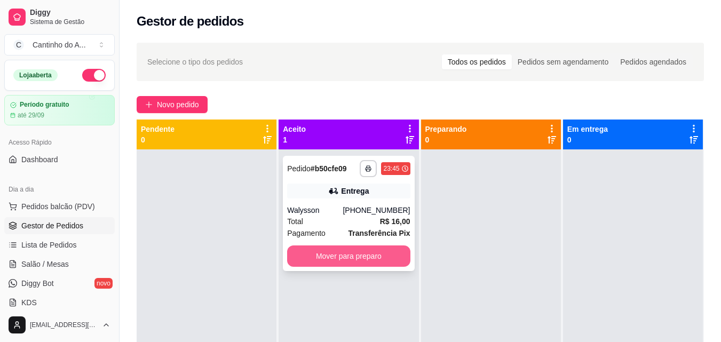
click at [348, 257] on button "Mover para preparo" at bounding box center [348, 255] width 123 height 21
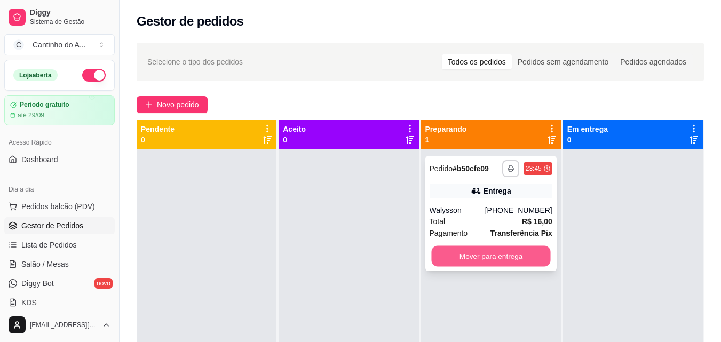
click at [446, 256] on button "Mover para entrega" at bounding box center [490, 256] width 119 height 21
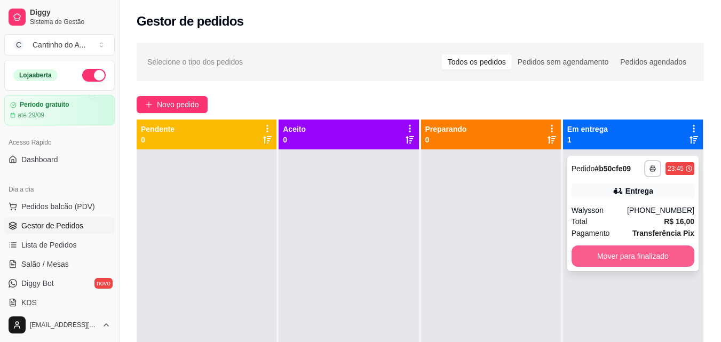
click at [607, 257] on button "Mover para finalizado" at bounding box center [632, 255] width 123 height 21
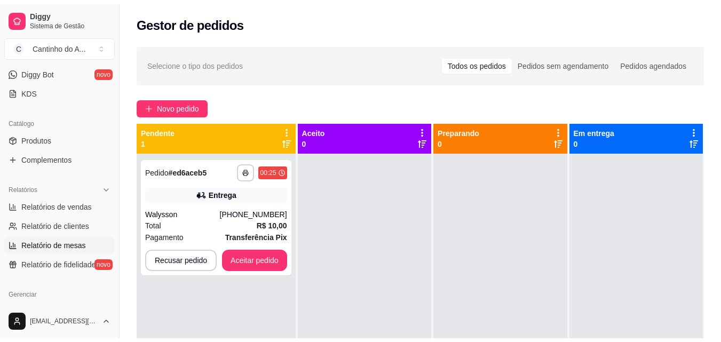
scroll to position [213, 0]
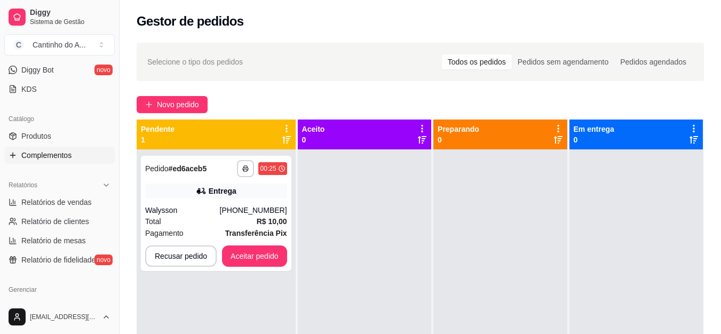
click at [57, 154] on span "Complementos" at bounding box center [46, 155] width 50 height 11
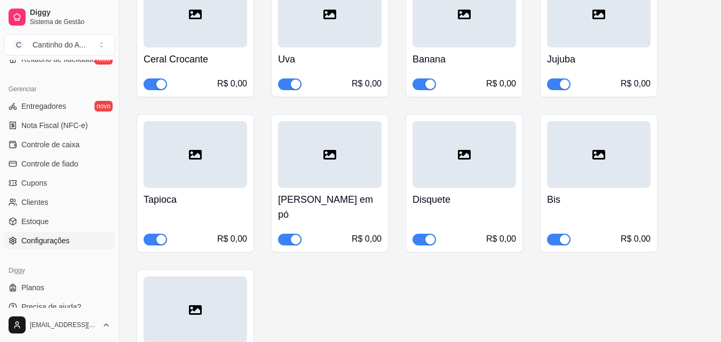
scroll to position [426, 0]
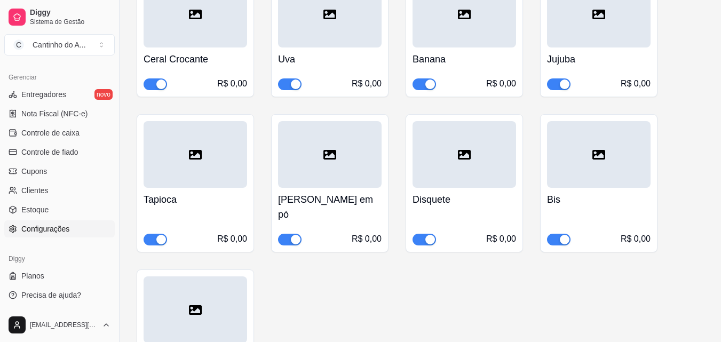
click at [57, 232] on span "Configurações" at bounding box center [45, 229] width 48 height 11
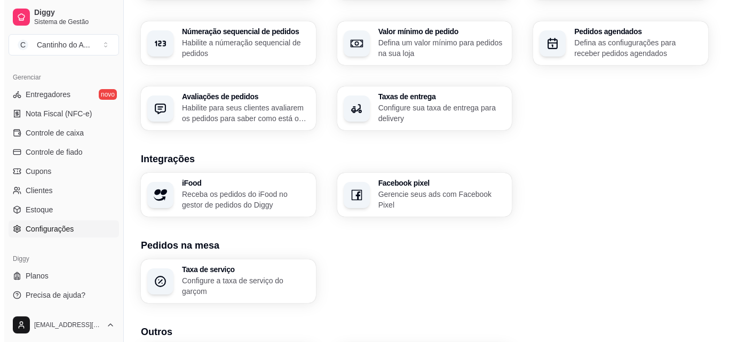
scroll to position [406, 0]
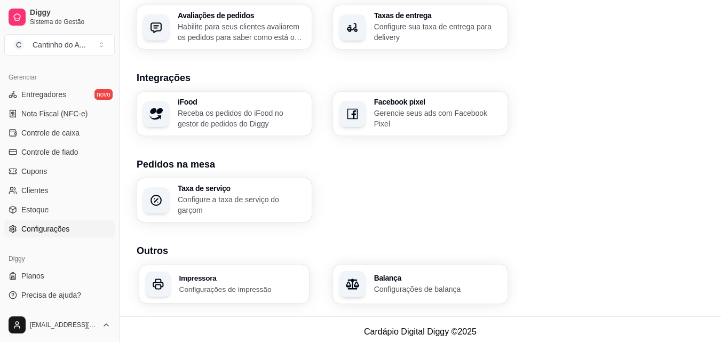
click at [228, 268] on div "Impressora Configurações de impressão" at bounding box center [224, 284] width 170 height 38
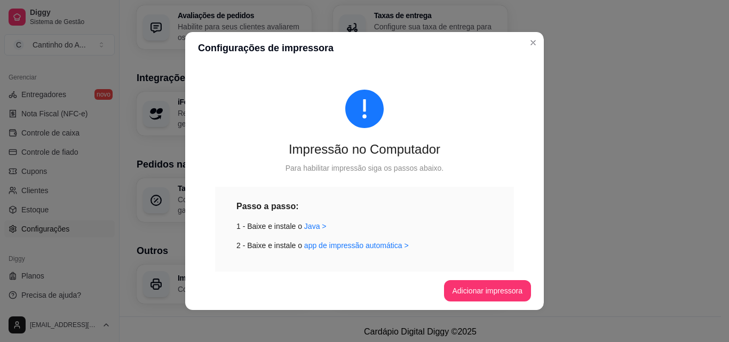
scroll to position [267, 0]
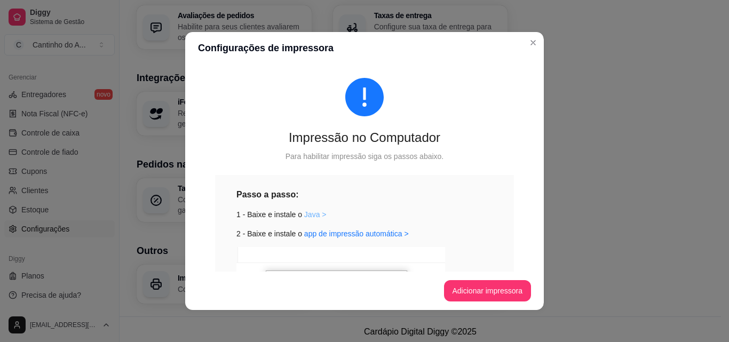
click at [307, 211] on link "Java >" at bounding box center [315, 214] width 22 height 9
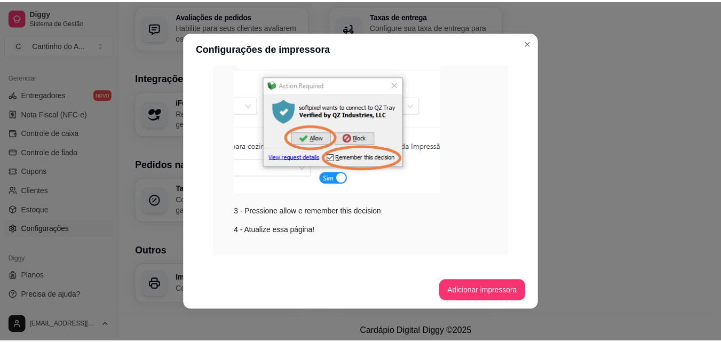
scroll to position [422, 0]
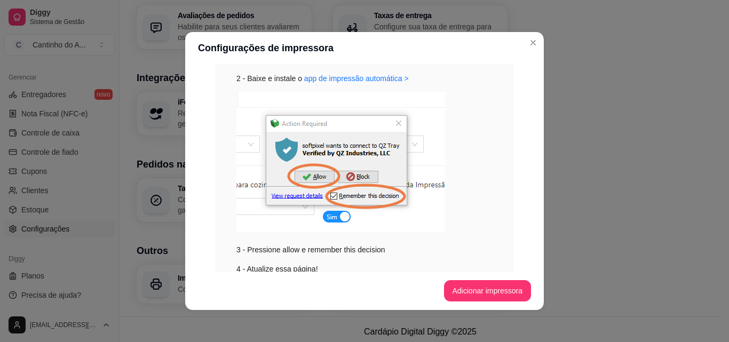
click at [324, 213] on img at bounding box center [340, 162] width 209 height 140
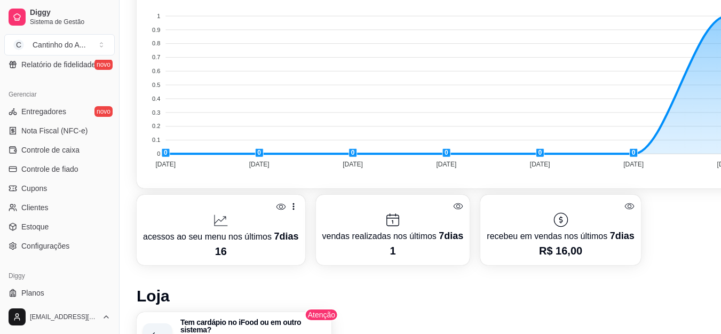
scroll to position [426, 0]
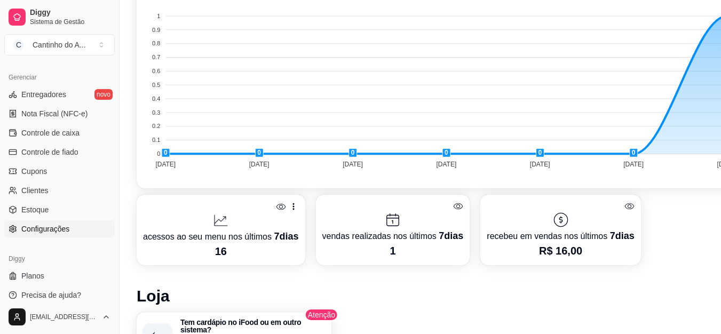
click at [42, 229] on span "Configurações" at bounding box center [45, 229] width 48 height 11
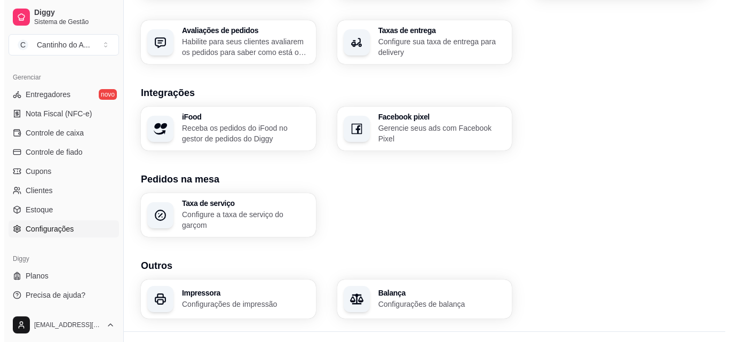
scroll to position [406, 0]
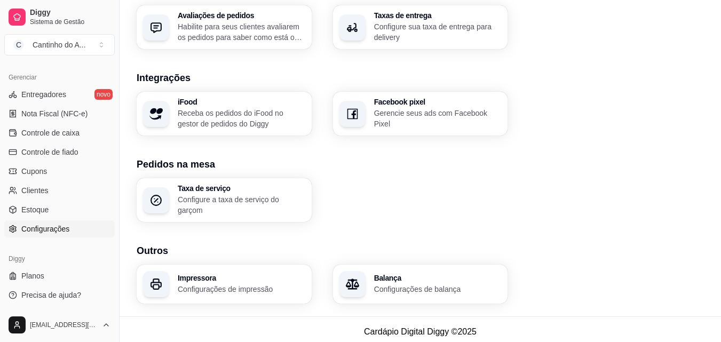
click at [263, 277] on div "Impressora Configurações de impressão" at bounding box center [242, 284] width 128 height 20
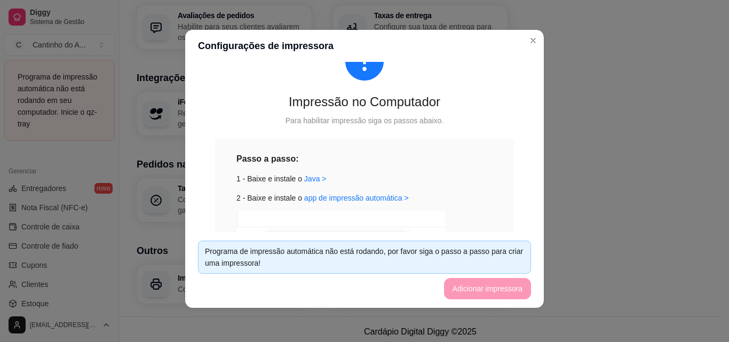
scroll to position [299, 0]
click at [305, 180] on link "Java >" at bounding box center [315, 180] width 22 height 9
click at [382, 198] on link "app de impressão automática >" at bounding box center [356, 199] width 105 height 9
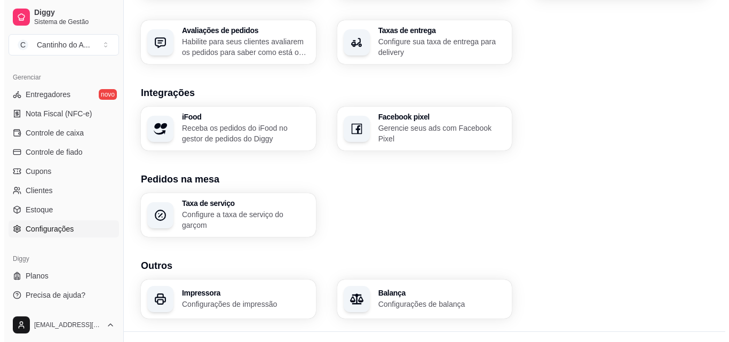
scroll to position [406, 0]
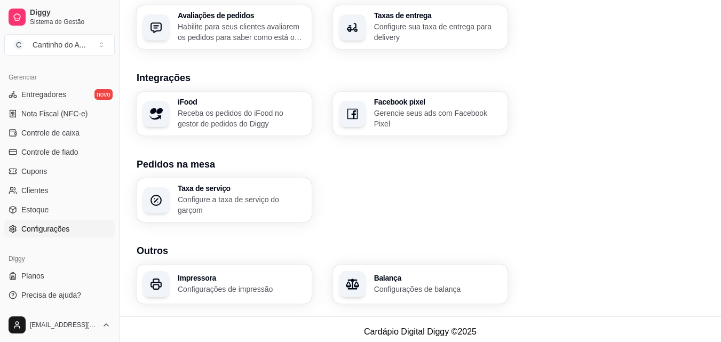
click at [267, 274] on h3 "Impressora" at bounding box center [242, 277] width 128 height 7
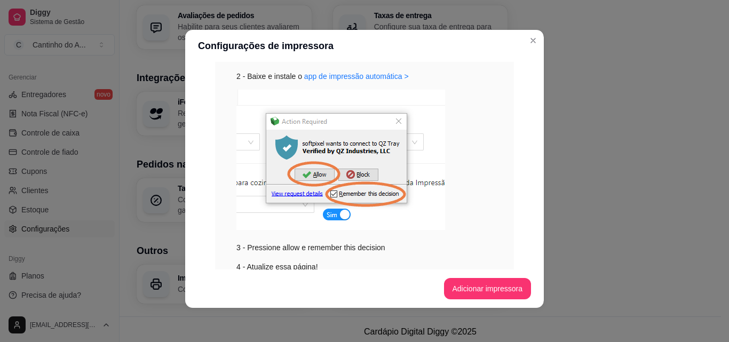
scroll to position [475, 0]
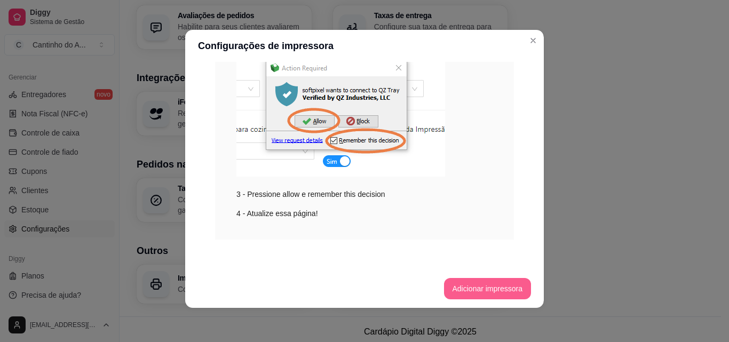
click at [475, 287] on button "Adicionar impressora" at bounding box center [488, 288] width 88 height 21
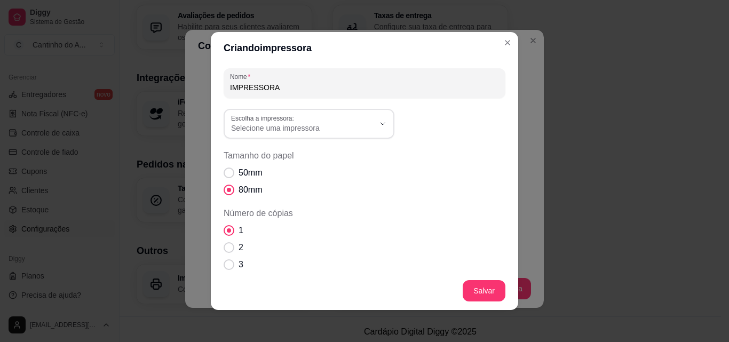
drag, startPoint x: 277, startPoint y: 92, endPoint x: 195, endPoint y: 83, distance: 82.1
click at [195, 83] on div "Criando impressora Nome IMPRESSORA Escolha a impressora: Microsoft XPS Document…" at bounding box center [364, 171] width 729 height 342
type input "acai"
click at [386, 121] on button "Escolha a impressora: Selecione uma impressora" at bounding box center [309, 124] width 171 height 30
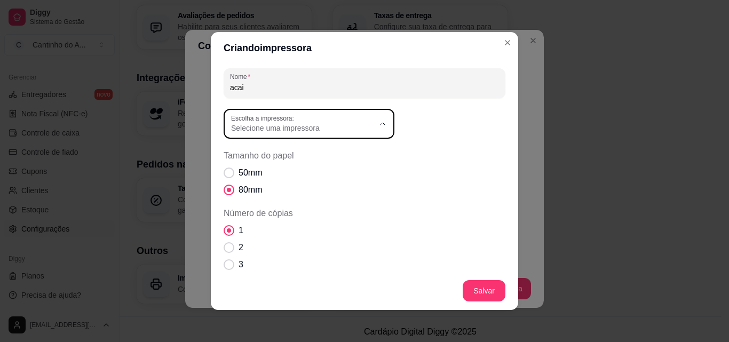
click at [280, 242] on span "POS-58 compraqui" at bounding box center [299, 241] width 137 height 10
type input "POS-58 compraqui"
select select "POS-58 compraqui"
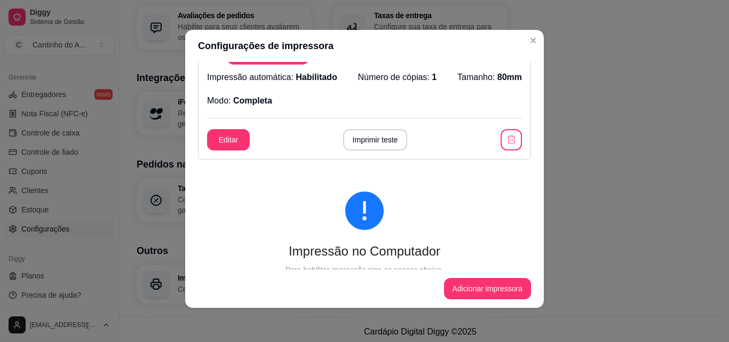
scroll to position [281, 0]
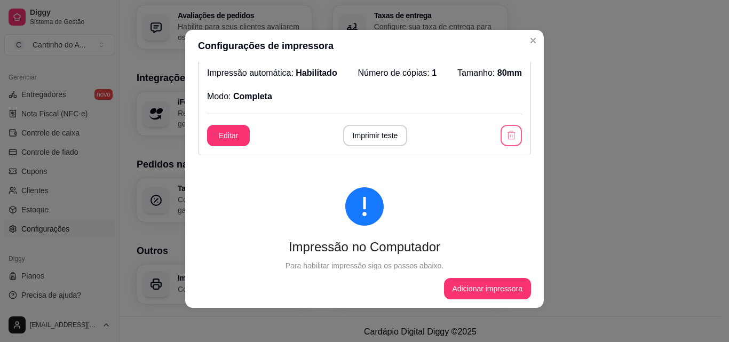
click at [506, 131] on icon "button" at bounding box center [511, 135] width 11 height 11
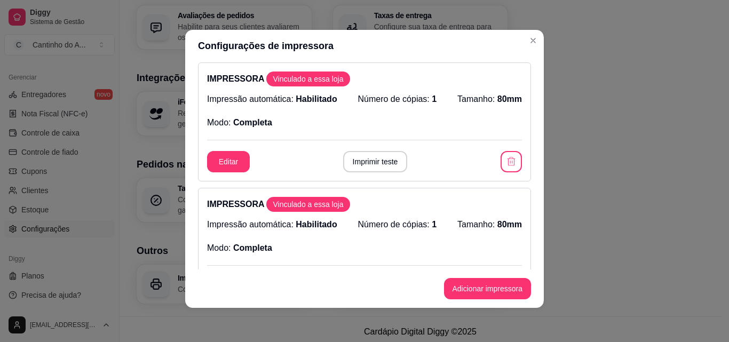
scroll to position [0, 0]
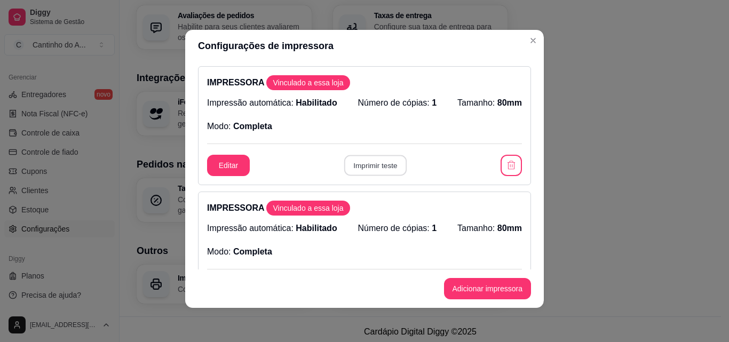
click at [367, 165] on button "Imprimir teste" at bounding box center [375, 165] width 62 height 21
click at [506, 163] on icon "button" at bounding box center [511, 165] width 11 height 11
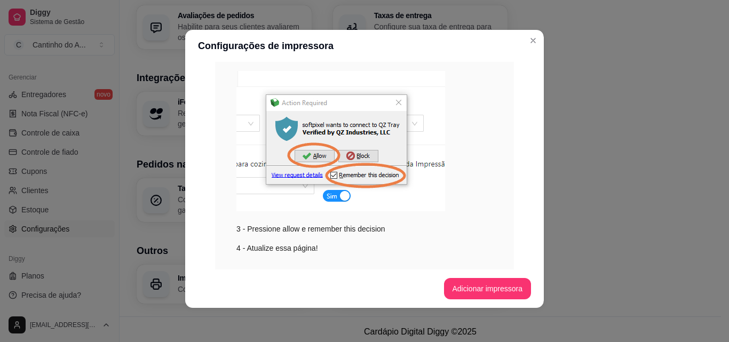
scroll to position [297, 0]
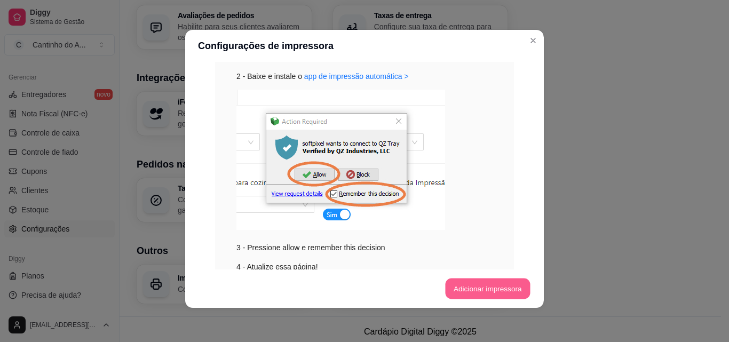
click at [458, 286] on button "Adicionar impressora" at bounding box center [487, 289] width 85 height 21
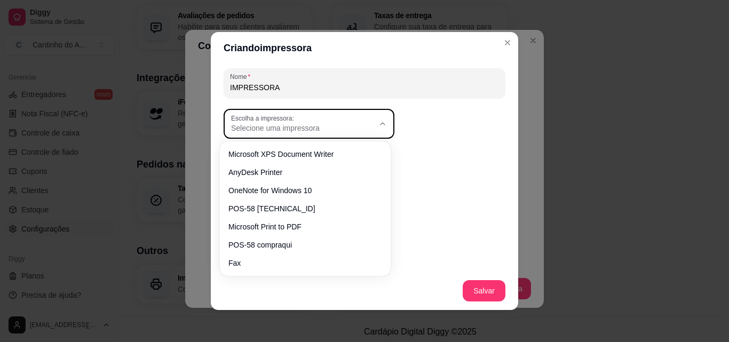
click at [372, 124] on button "Escolha a impressora: Selecione uma impressora" at bounding box center [309, 124] width 171 height 30
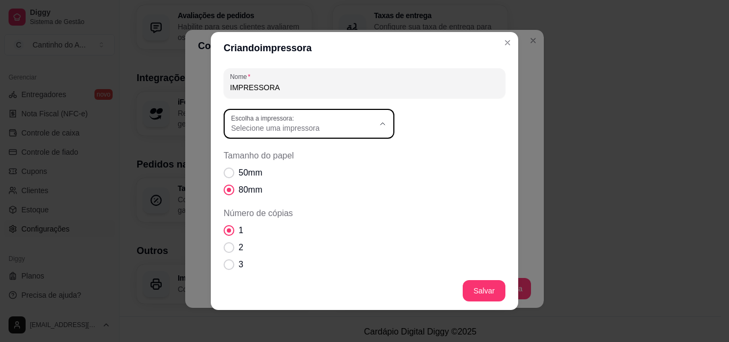
click at [275, 249] on li "POS-58 compraqui" at bounding box center [305, 241] width 156 height 17
type input "POS-58 compraqui"
select select "POS-58 compraqui"
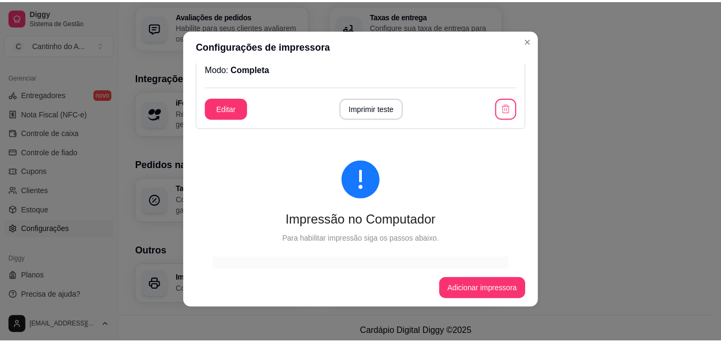
scroll to position [155, 0]
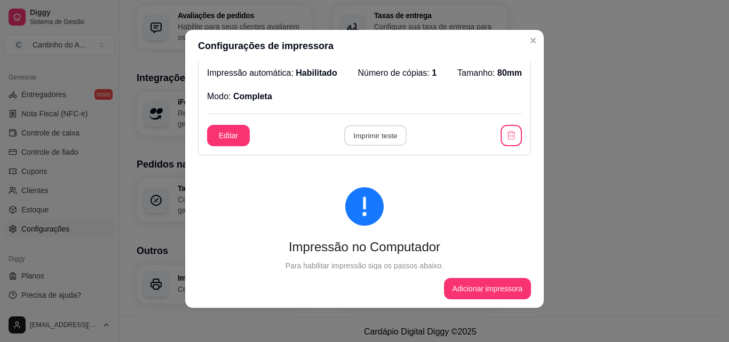
click at [353, 136] on button "Imprimir teste" at bounding box center [375, 135] width 62 height 21
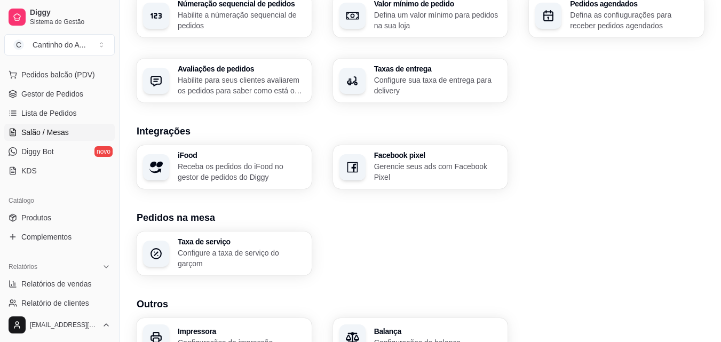
scroll to position [106, 0]
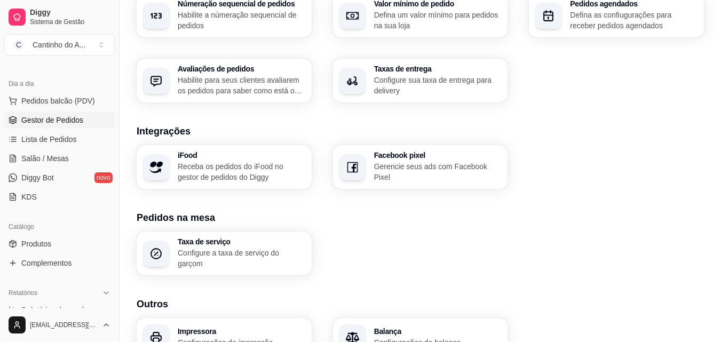
click at [60, 122] on span "Gestor de Pedidos" at bounding box center [52, 120] width 62 height 11
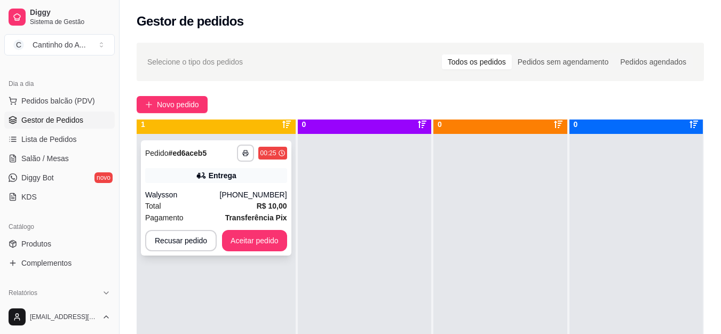
scroll to position [30, 0]
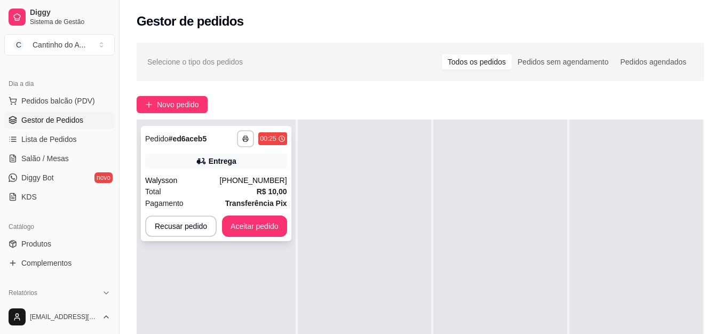
click at [216, 180] on div "Walysson" at bounding box center [182, 180] width 75 height 11
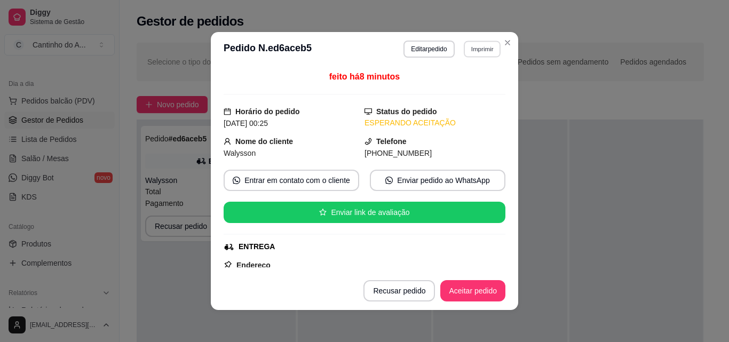
click at [474, 49] on button "Imprimir" at bounding box center [482, 49] width 37 height 17
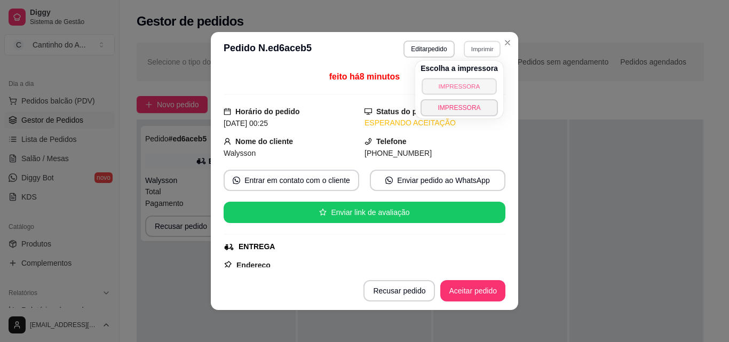
click at [458, 88] on button "IMPRESSORA" at bounding box center [459, 86] width 75 height 17
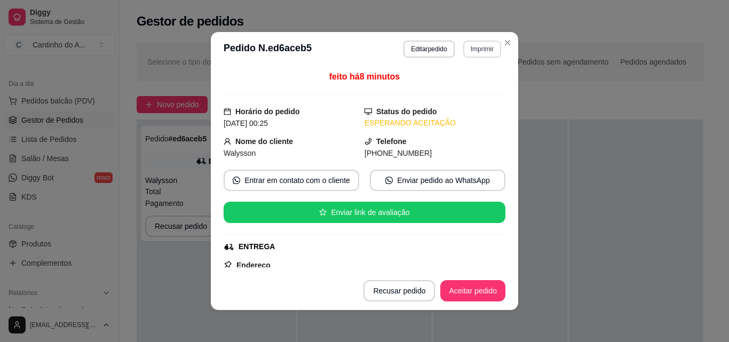
click at [464, 45] on button "Imprimir" at bounding box center [482, 49] width 38 height 17
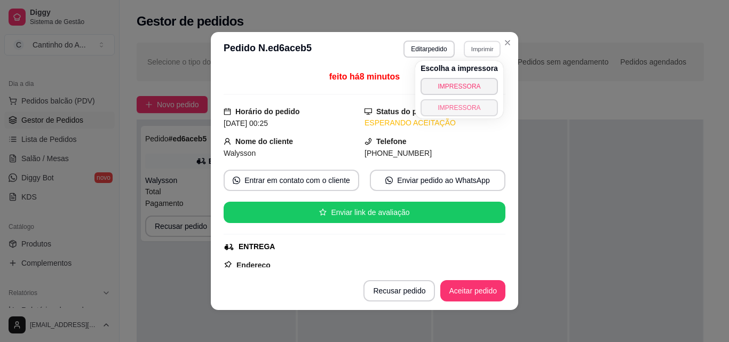
click at [452, 106] on button "IMPRESSORA" at bounding box center [458, 107] width 77 height 17
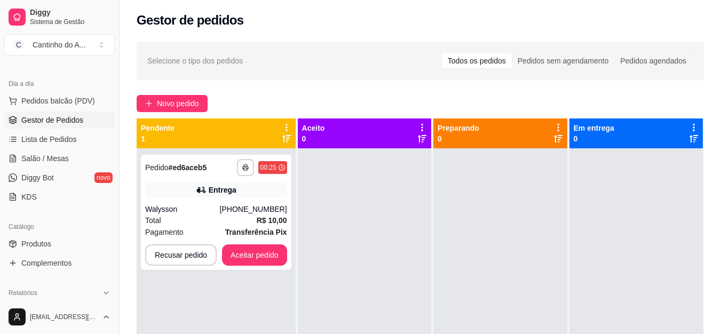
scroll to position [0, 0]
